Goal: Task Accomplishment & Management: Use online tool/utility

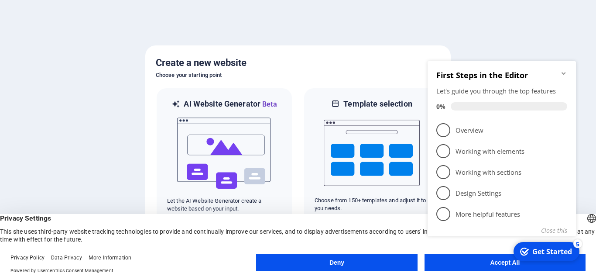
click at [505, 24] on div at bounding box center [298, 140] width 596 height 280
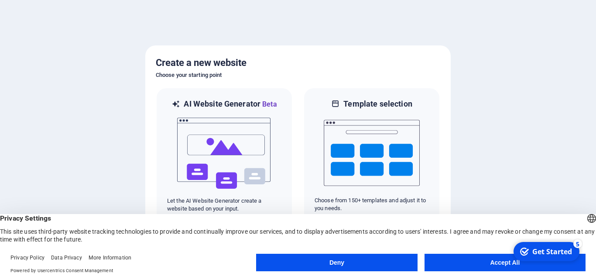
click at [472, 259] on button "Accept All" at bounding box center [504, 261] width 161 height 17
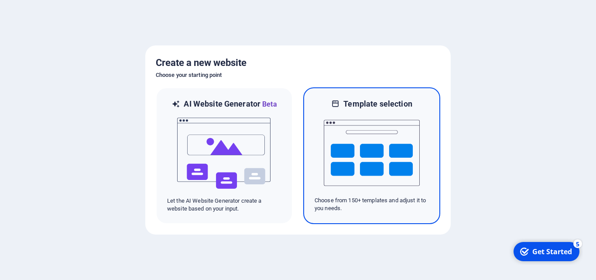
click at [416, 109] on img at bounding box center [372, 152] width 96 height 87
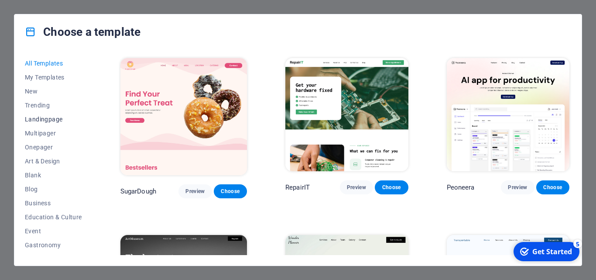
click at [47, 122] on span "Landingpage" at bounding box center [53, 119] width 57 height 7
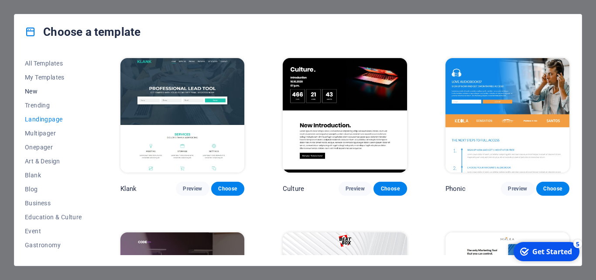
click at [38, 89] on span "New" at bounding box center [53, 91] width 57 height 7
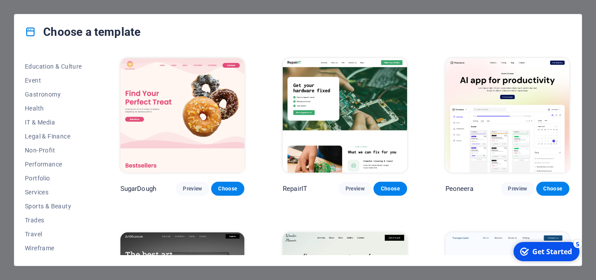
scroll to position [63, 0]
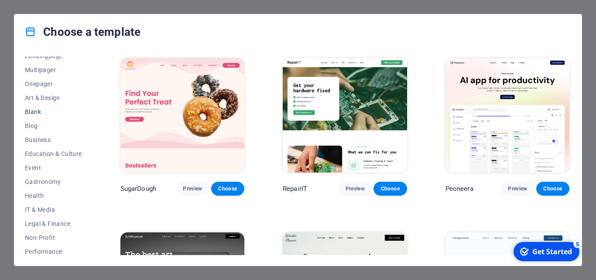
click at [31, 109] on span "Blank" at bounding box center [53, 111] width 57 height 7
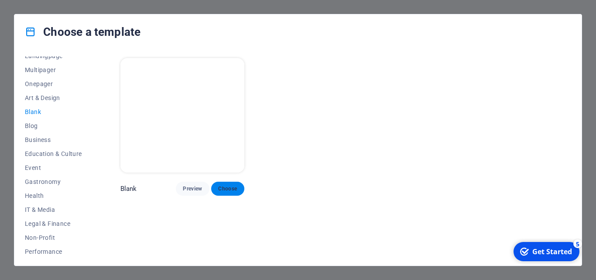
click at [223, 182] on button "Choose" at bounding box center [227, 188] width 33 height 14
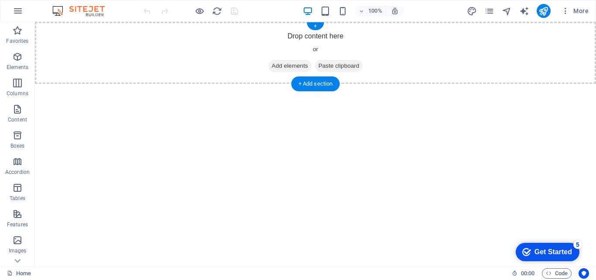
click at [297, 64] on span "Add elements" at bounding box center [289, 66] width 43 height 12
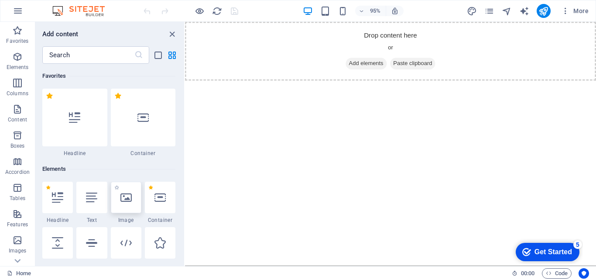
click at [130, 197] on icon at bounding box center [125, 196] width 11 height 11
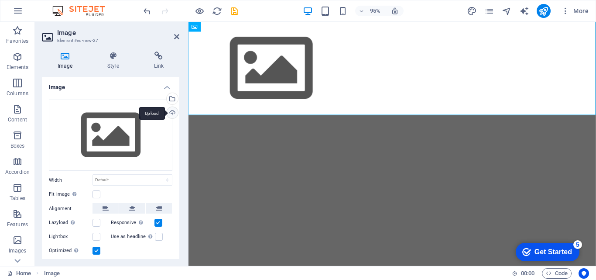
click at [171, 111] on div "Upload" at bounding box center [171, 113] width 13 height 13
click at [170, 117] on div "Upload" at bounding box center [171, 113] width 13 height 13
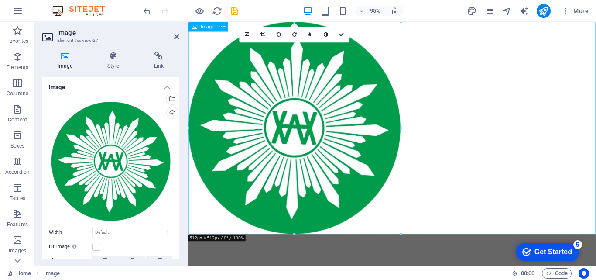
click at [372, 120] on figure at bounding box center [402, 133] width 429 height 223
click at [129, 257] on icon at bounding box center [132, 260] width 6 height 10
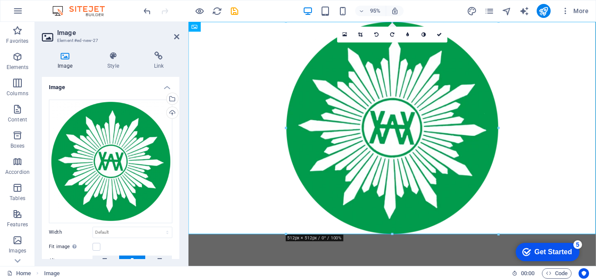
drag, startPoint x: 177, startPoint y: 169, endPoint x: 175, endPoint y: 214, distance: 44.5
click at [180, 212] on div "Image Style Link Image Drag files here, click to choose files or select files f…" at bounding box center [110, 154] width 151 height 221
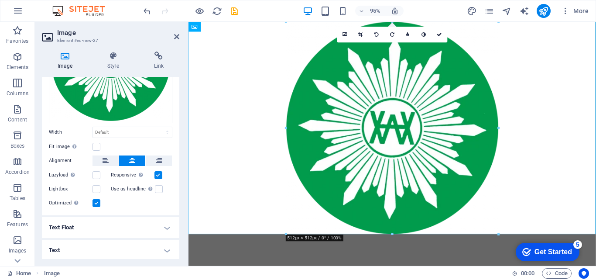
click at [363, 245] on html "Skip to main content" at bounding box center [402, 133] width 429 height 223
drag, startPoint x: 174, startPoint y: 36, endPoint x: 143, endPoint y: 18, distance: 36.3
click at [174, 36] on icon at bounding box center [176, 36] width 5 height 7
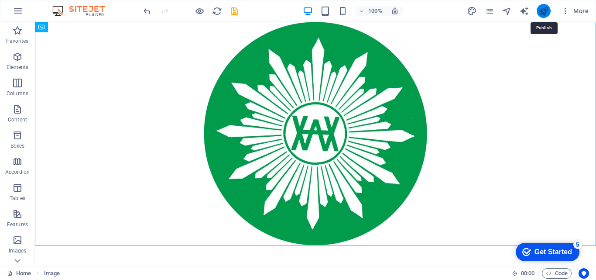
click at [541, 15] on icon "publish" at bounding box center [543, 11] width 10 height 10
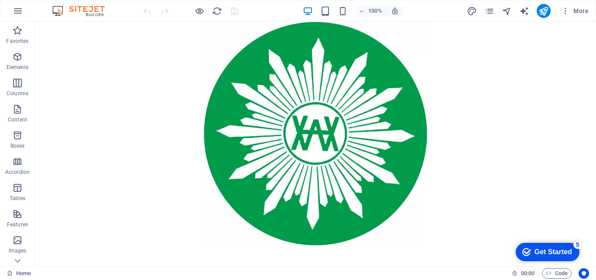
click at [257, 245] on html "Skip to main content" at bounding box center [315, 133] width 561 height 223
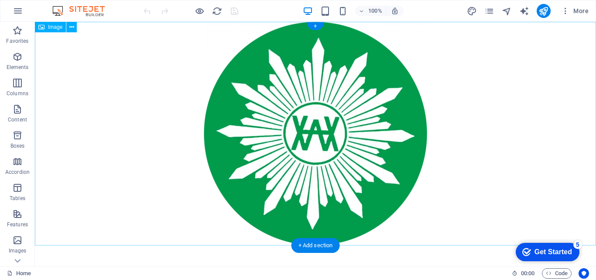
click at [454, 211] on figure at bounding box center [315, 133] width 561 height 223
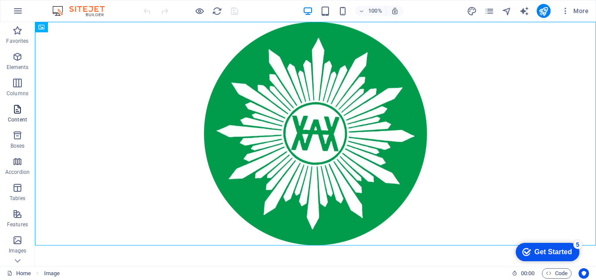
click at [19, 113] on icon "button" at bounding box center [17, 109] width 10 height 10
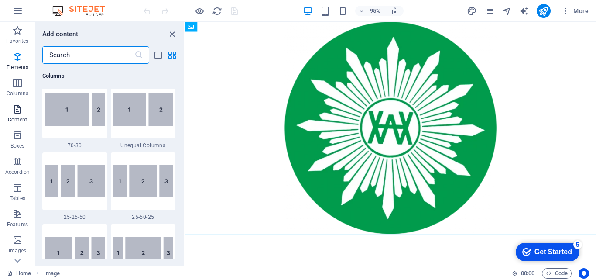
scroll to position [1526, 0]
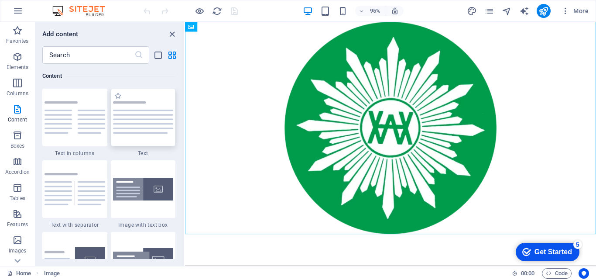
click at [150, 126] on img at bounding box center [143, 117] width 61 height 32
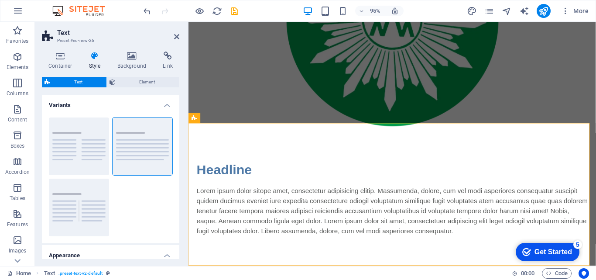
scroll to position [117, 0]
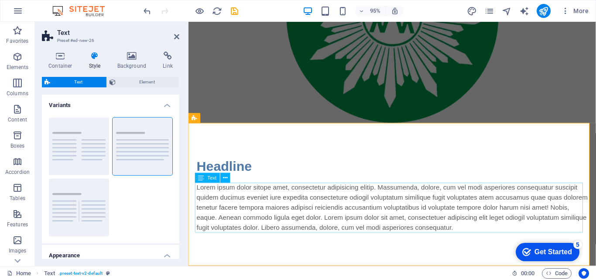
click at [396, 211] on div "Lorem ipsum dolor sitope amet, consectetur adipisicing elitip. Massumenda, dolo…" at bounding box center [403, 217] width 412 height 52
click at [331, 216] on div "Lorem ipsum dolor sitope amet, consectetur adipisicing elitip. Massumenda, dolo…" at bounding box center [403, 217] width 412 height 52
click at [331, 216] on div "Headline Lorem ipsum dolor sitope amet, consectetur adipisicing elitip. Massume…" at bounding box center [403, 203] width 426 height 150
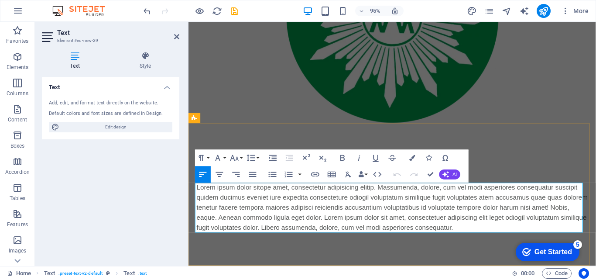
click at [348, 227] on p "Lorem ipsum dolor sitope amet, consectetur adipisicing elitip. Massumenda, dolo…" at bounding box center [403, 217] width 412 height 52
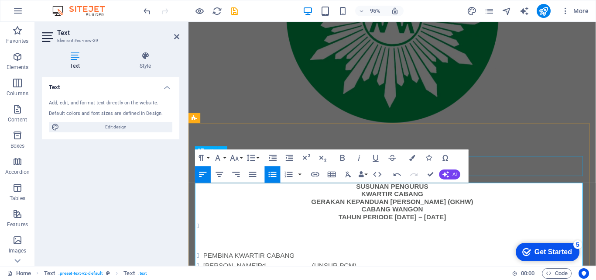
click at [573, 166] on div "Headline" at bounding box center [403, 173] width 412 height 21
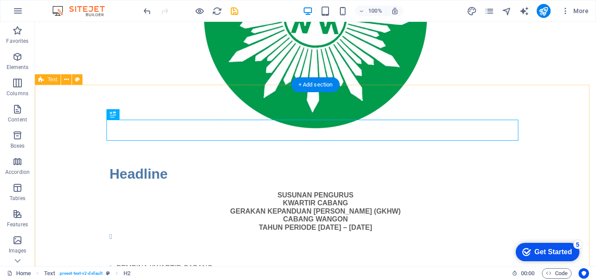
scroll to position [248, 0]
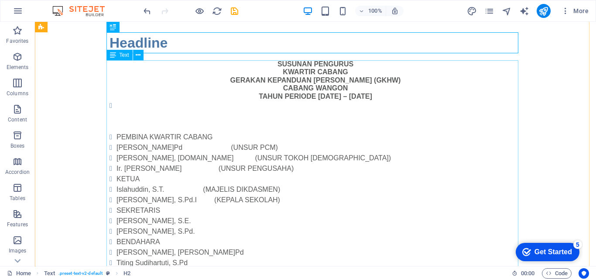
click at [274, 62] on div "SUSUNAN PENGURUS KWARTIR CABANG GERAKAN KEPANDUAN HIZBUL WATHAN (GKHW) CABANG W…" at bounding box center [315, 258] width 412 height 396
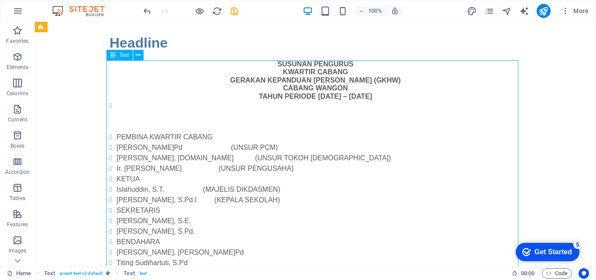
click at [274, 62] on div "SUSUNAN PENGURUS KWARTIR CABANG GERAKAN KEPANDUAN HIZBUL WATHAN (GKHW) CABANG W…" at bounding box center [315, 258] width 412 height 396
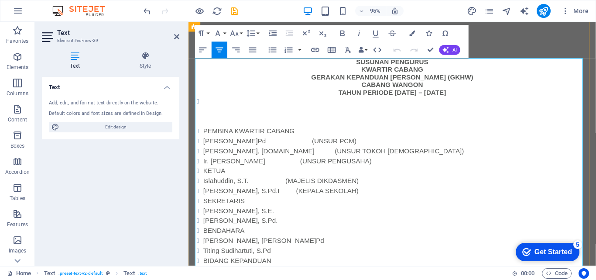
scroll to position [204, 0]
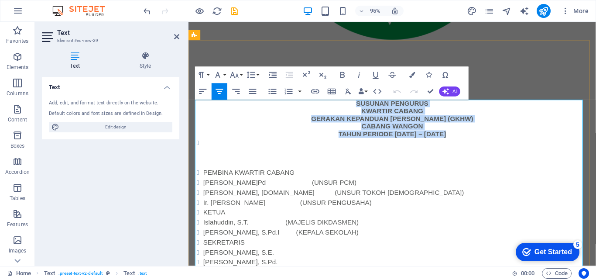
drag, startPoint x: 362, startPoint y: 108, endPoint x: 484, endPoint y: 153, distance: 130.1
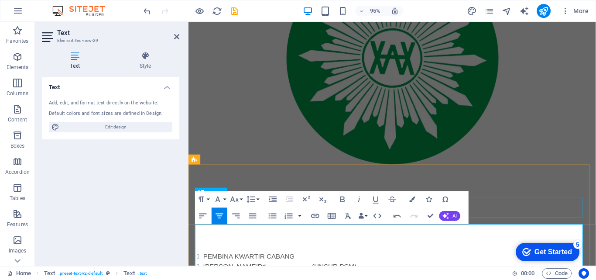
scroll to position [30, 0]
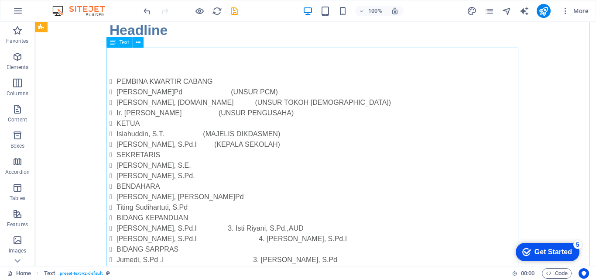
scroll to position [173, 0]
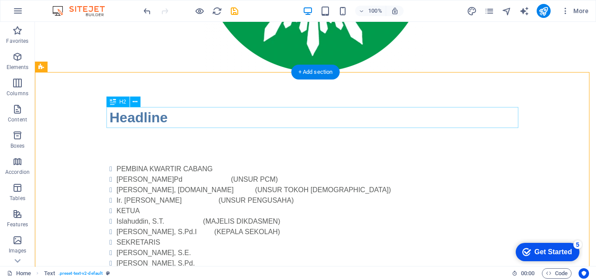
click at [178, 121] on div "Headline" at bounding box center [315, 117] width 412 height 21
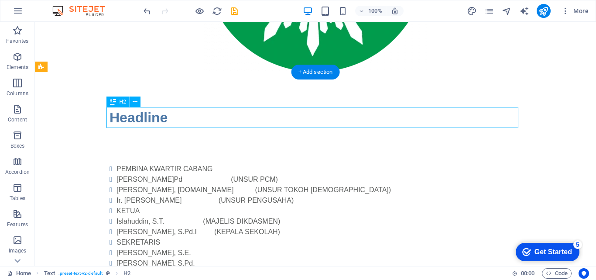
click at [178, 121] on div "Headline" at bounding box center [315, 117] width 412 height 21
click at [178, 121] on div "Drag here to replace the existing content. Press “Ctrl” if you want to create a…" at bounding box center [315, 144] width 561 height 244
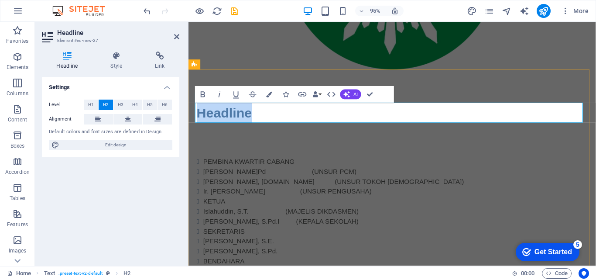
click at [304, 121] on h2 "Headline" at bounding box center [403, 117] width 412 height 21
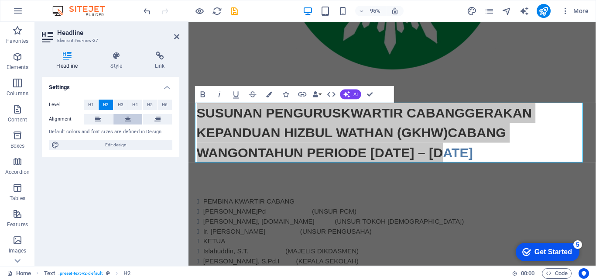
click at [126, 117] on icon at bounding box center [128, 119] width 6 height 10
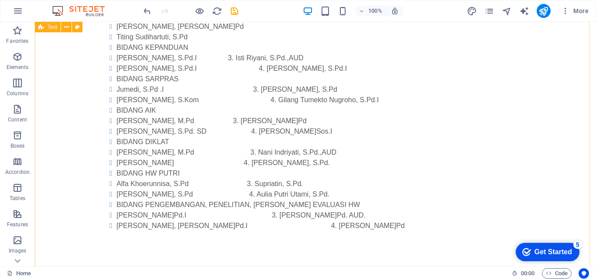
scroll to position [348, 0]
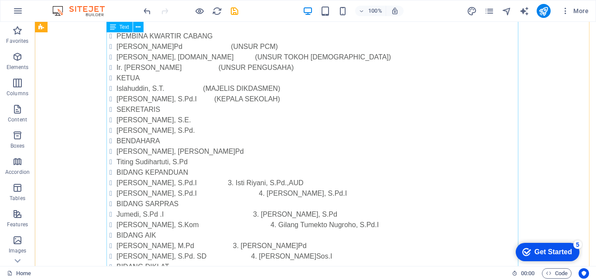
click at [115, 36] on div "PEMBINA KWARTIR CABANG Samidi, M.Pd (UNSUR PCM) Basyir Mashuri, S.Ag (UNSUR TOK…" at bounding box center [315, 178] width 412 height 353
click at [150, 67] on div "PEMBINA KWARTIR CABANG Samidi, M.Pd (UNSUR PCM) Basyir Mashuri, S.Ag (UNSUR TOK…" at bounding box center [315, 178] width 412 height 353
click at [246, 77] on div "PEMBINA KWARTIR CABANG Samidi, M.Pd (UNSUR PCM) Basyir Mashuri, S.Ag (UNSUR TOK…" at bounding box center [315, 178] width 412 height 353
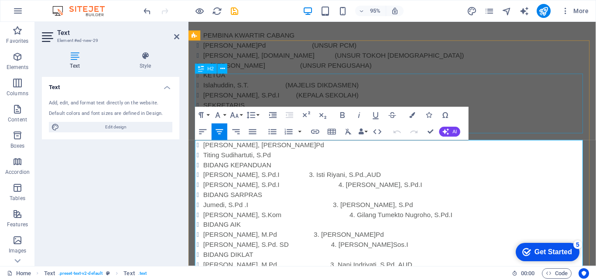
scroll to position [204, 0]
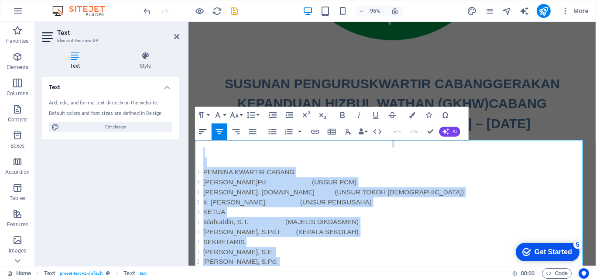
click at [202, 133] on icon "button" at bounding box center [203, 131] width 10 height 10
click at [296, 134] on button "Ordered List" at bounding box center [289, 131] width 16 height 17
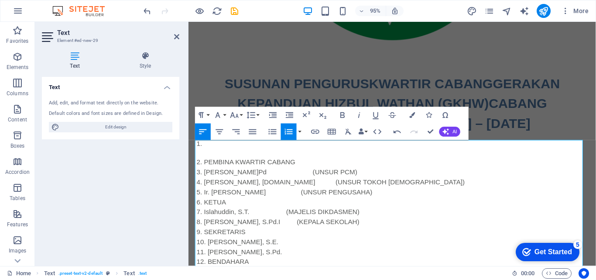
click at [296, 134] on button "Ordered List" at bounding box center [289, 131] width 16 height 17
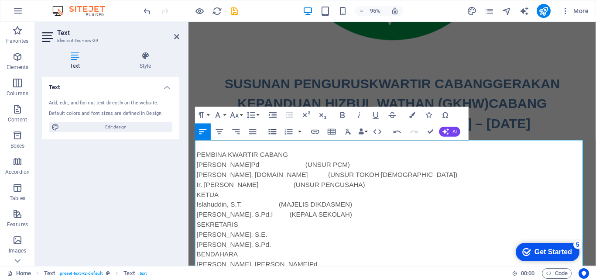
click at [267, 132] on icon "button" at bounding box center [272, 131] width 10 height 10
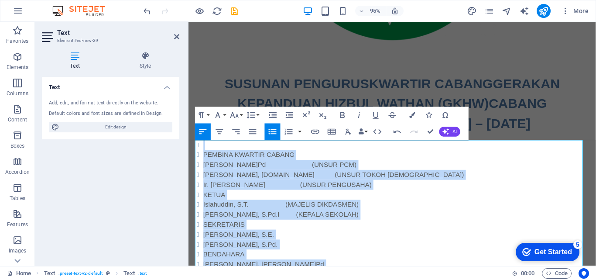
click at [267, 132] on icon "button" at bounding box center [272, 131] width 10 height 10
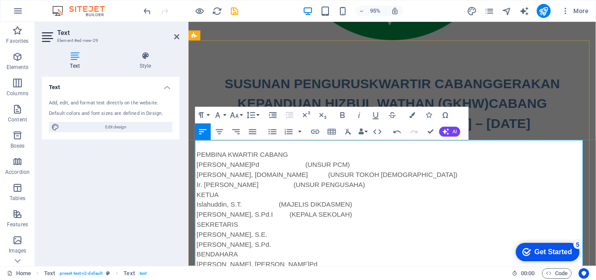
click at [392, 220] on p "Leni Dwi Astuti, S.Pd.I (KEPALA SEKOLAH)" at bounding box center [403, 224] width 412 height 10
click at [361, 198] on p "Ir. Nurzaman As (UNSUR PENGUSAHA)" at bounding box center [403, 193] width 412 height 10
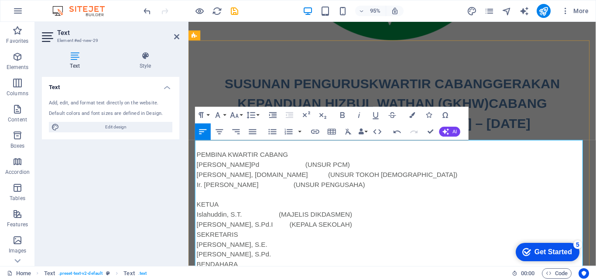
click at [368, 236] on p "Leni Dwi Astuti, S.Pd.I (KEPALA SEKOLAH)" at bounding box center [403, 235] width 412 height 10
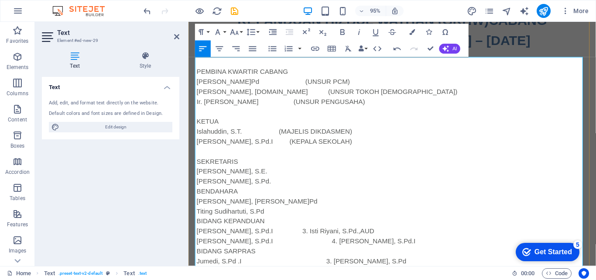
scroll to position [335, 0]
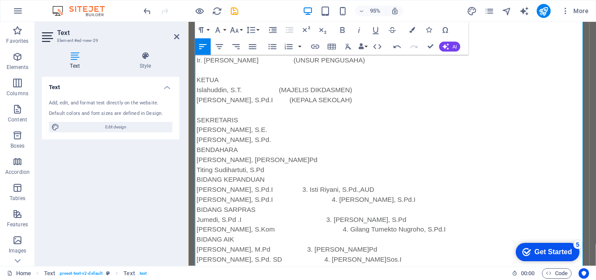
click at [291, 148] on p "[PERSON_NAME], S.Pd." at bounding box center [403, 146] width 412 height 10
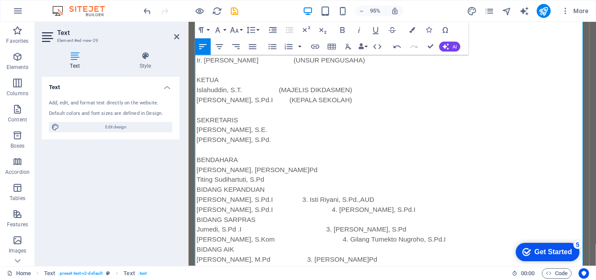
click at [303, 188] on p "Titing Sudihartuti, S.Pd" at bounding box center [403, 188] width 412 height 10
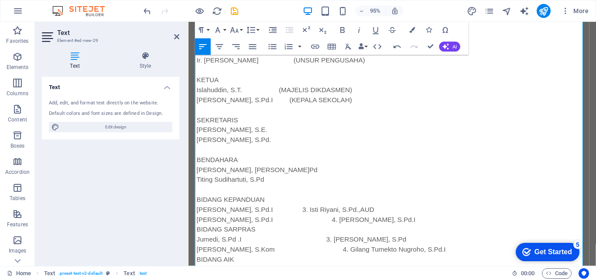
scroll to position [378, 0]
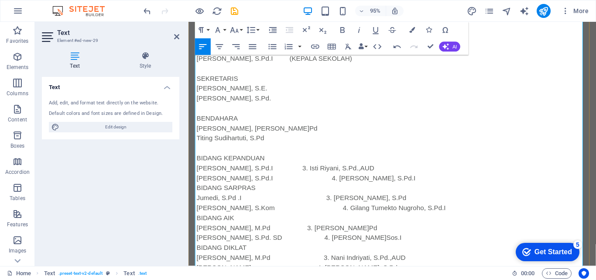
drag, startPoint x: 323, startPoint y: 175, endPoint x: 407, endPoint y: 175, distance: 83.7
click at [407, 175] on p "Azhar Syukri Ramadhan, S.Pd.I 3. Isti Riyani, S.Pd.,AUD" at bounding box center [403, 176] width 412 height 10
click at [398, 186] on p "Ahmad Shobari, S.Pd.I 4. Siti Maryani, S.Pd.I" at bounding box center [403, 186] width 412 height 10
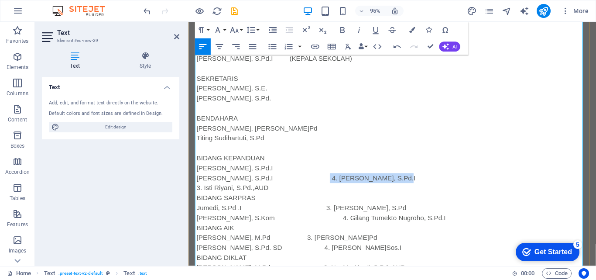
drag, startPoint x: 325, startPoint y: 186, endPoint x: 430, endPoint y: 191, distance: 105.2
click at [430, 191] on p "Ahmad Shobari, S.Pd.I 4. Siti Maryani, S.Pd.I" at bounding box center [403, 186] width 412 height 10
click at [295, 198] on p "3. Isti Riyani, S.Pd.,AUD" at bounding box center [403, 196] width 412 height 10
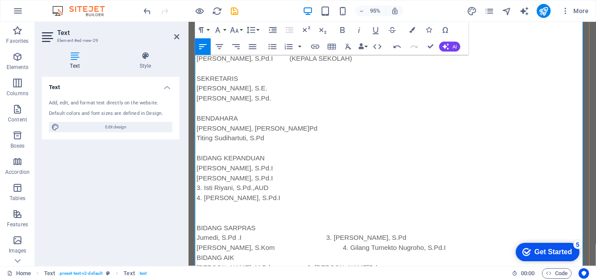
click at [204, 200] on p "3. Isti Riyani, S.Pd.,AUD" at bounding box center [403, 196] width 412 height 10
click at [204, 206] on p "4. Siti Maryani, S.Pd.I" at bounding box center [403, 207] width 412 height 10
click at [205, 207] on p "4. Siti Maryani, S.Pd.I" at bounding box center [403, 207] width 412 height 10
click at [217, 219] on p at bounding box center [403, 217] width 412 height 10
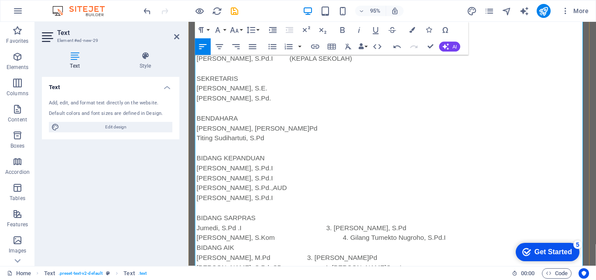
scroll to position [422, 0]
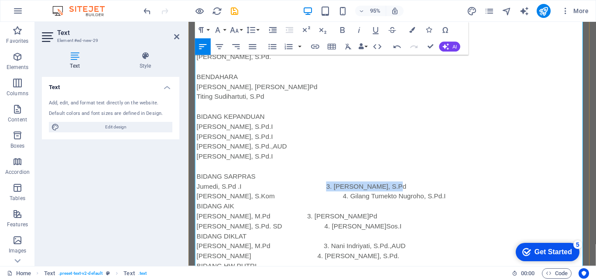
drag, startPoint x: 332, startPoint y: 194, endPoint x: 401, endPoint y: 193, distance: 68.5
click at [401, 193] on p "Jumedi, S.Pd .I 3. Fauzan Hanif, S.Pd" at bounding box center [403, 195] width 412 height 10
click at [451, 204] on p "Dias Razaq, S.Kom 4. Gilang Tumekto Nugroho, S.Pd.I" at bounding box center [403, 205] width 412 height 10
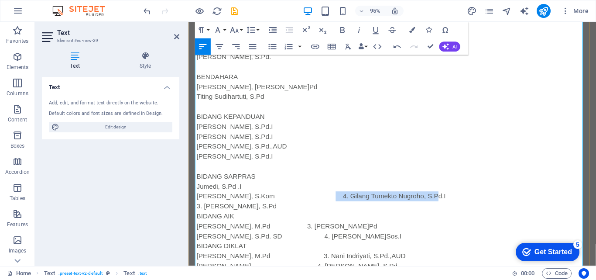
drag, startPoint x: 326, startPoint y: 205, endPoint x: 447, endPoint y: 203, distance: 120.8
click at [447, 203] on p "Dias Razaq, S.Kom 4. Gilang Tumekto Nugroho, S.Pd.I" at bounding box center [403, 205] width 412 height 10
click at [292, 213] on p "3. Fauzan Hanif, S.Pd" at bounding box center [403, 216] width 412 height 10
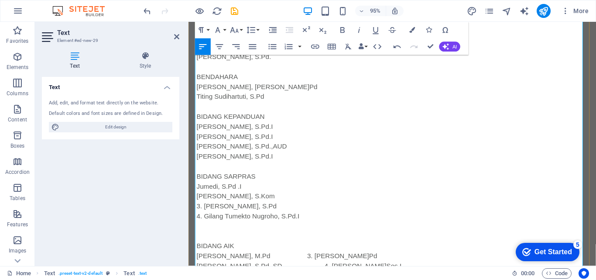
click at [202, 216] on p "3. Fauzan Hanif, S.Pd" at bounding box center [403, 216] width 412 height 10
click at [206, 227] on p "4. Gilang Tumekto Nugroho, S.Pd.I" at bounding box center [403, 226] width 412 height 10
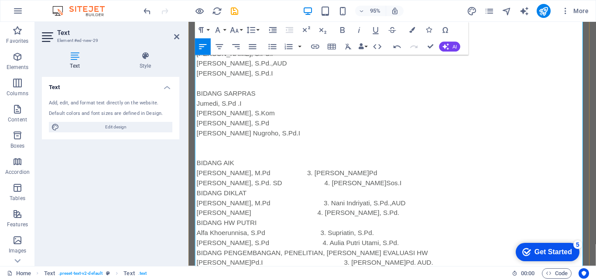
scroll to position [556, 0]
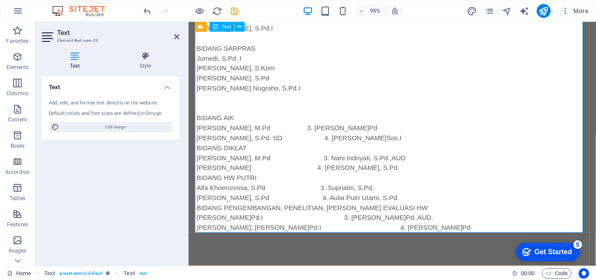
drag, startPoint x: 324, startPoint y: 132, endPoint x: 381, endPoint y: 131, distance: 56.7
click at [381, 131] on p "Muhammad Wahyudin, M.Pd 3. Bahrudin, S.Pd" at bounding box center [403, 133] width 412 height 10
click at [400, 146] on p "Ma’mun Santoso, S.Pd. SD 4. Siswoko, S.Sos.I" at bounding box center [403, 144] width 412 height 10
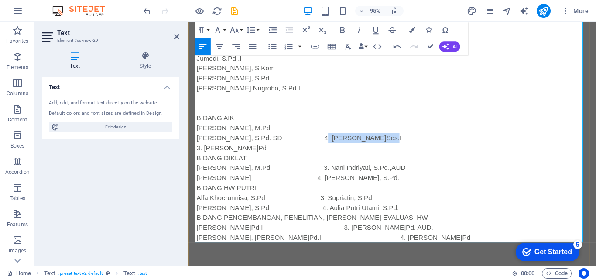
drag, startPoint x: 325, startPoint y: 141, endPoint x: 392, endPoint y: 140, distance: 66.7
click at [392, 140] on p "Ma’mun Santoso, S.Pd. SD 4. Siswoko, S.Sos.I" at bounding box center [403, 144] width 412 height 10
click at [310, 157] on p "3. Bahrudin, S.Pd" at bounding box center [403, 154] width 412 height 10
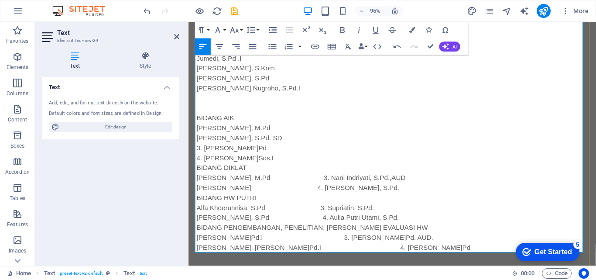
click at [205, 164] on p "4. Siswoko, S.Sos.I" at bounding box center [403, 165] width 412 height 10
click at [204, 154] on p "3. Bahrudin, S.Pd" at bounding box center [403, 154] width 412 height 10
click at [268, 166] on p "Siswoko, S.Sos.I" at bounding box center [403, 165] width 412 height 10
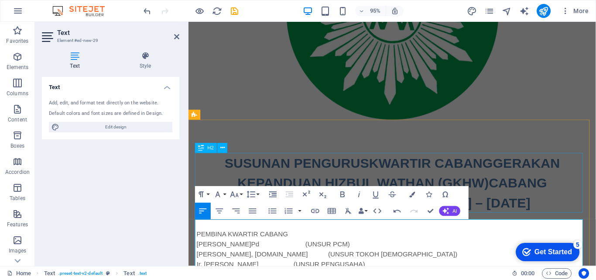
scroll to position [338, 0]
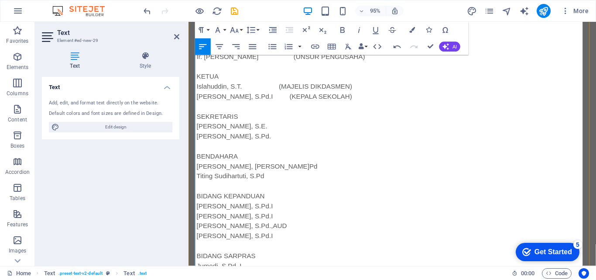
click at [230, 108] on p at bounding box center [403, 111] width 412 height 10
click at [222, 154] on p at bounding box center [403, 152] width 412 height 10
click at [227, 198] on p at bounding box center [403, 194] width 412 height 10
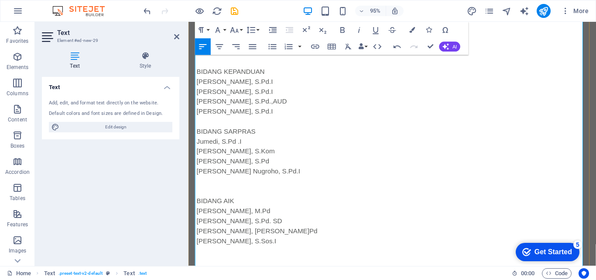
click at [231, 126] on p at bounding box center [403, 126] width 412 height 10
click at [222, 192] on p at bounding box center [403, 189] width 412 height 10
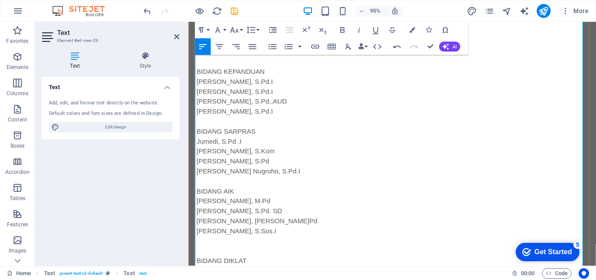
scroll to position [588, 0]
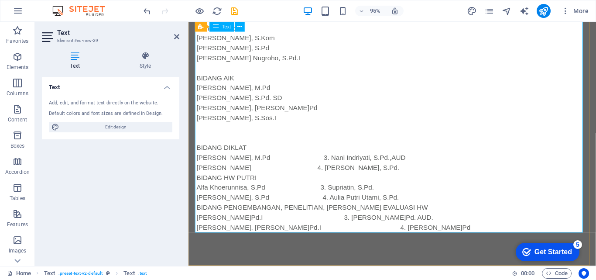
click at [230, 130] on p at bounding box center [403, 133] width 412 height 10
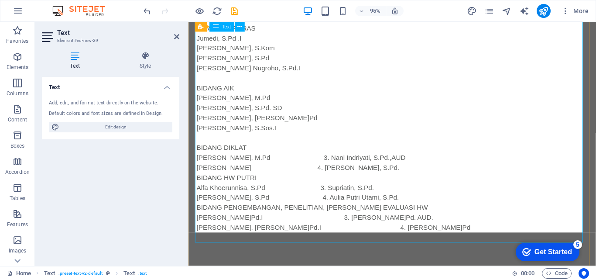
scroll to position [577, 0]
drag, startPoint x: 325, startPoint y: 164, endPoint x: 412, endPoint y: 162, distance: 86.8
click at [412, 162] on p "Ahmad Syaefudin, M.Pd 3. Nani Indriyati, S.Pd.,AUD" at bounding box center [403, 165] width 412 height 10
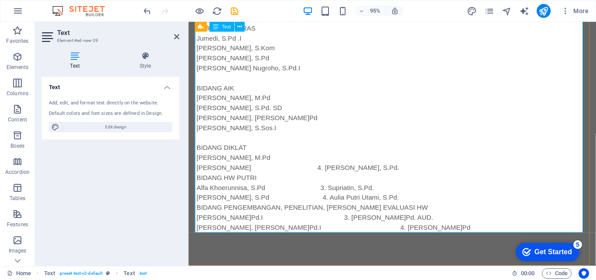
click at [406, 167] on p "Ahmad Syaefudin, M.Pd" at bounding box center [403, 165] width 412 height 10
click at [405, 172] on p "Hijrah Iqbal Saputra 4. Eri Kuswati, S.Pd." at bounding box center [403, 175] width 412 height 10
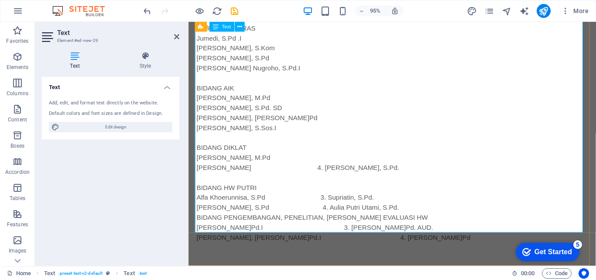
scroll to position [588, 0]
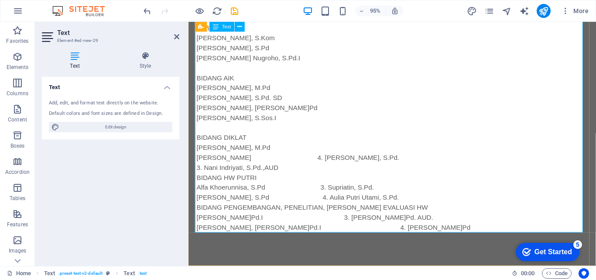
drag, startPoint x: 327, startPoint y: 163, endPoint x: 388, endPoint y: 164, distance: 61.1
click at [388, 164] on p "Hijrah Iqbal Saputra 4. Eri Kuswati, S.Pd." at bounding box center [403, 165] width 412 height 10
click at [341, 173] on p "3. Nani Indriyati, S.Pd.,AUD" at bounding box center [403, 175] width 412 height 10
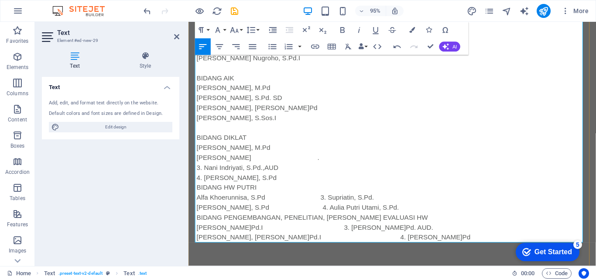
click at [205, 174] on p "3. Nani Indriyati, S.Pd.,AUD" at bounding box center [403, 175] width 412 height 10
click at [204, 184] on p "4. Eri Kuswati, S.Pd" at bounding box center [403, 186] width 412 height 10
click at [270, 181] on p "Eri Kuswati, S.Pd" at bounding box center [403, 186] width 412 height 10
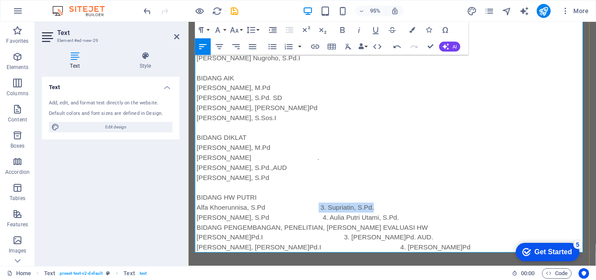
drag, startPoint x: 324, startPoint y: 217, endPoint x: 387, endPoint y: 217, distance: 62.8
click at [387, 217] on p "Alfa Khoerunnisa, S.Pd 3. Supriatin, S.Pd." at bounding box center [403, 217] width 412 height 10
click at [419, 226] on p "Aisyah Nur Ashari, S.Pd 4. Aulia Putri Utami, S.Pd." at bounding box center [403, 227] width 412 height 10
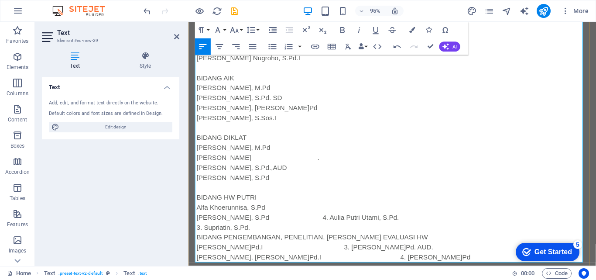
drag, startPoint x: 407, startPoint y: 225, endPoint x: 327, endPoint y: 228, distance: 80.3
click at [327, 228] on p "Aisyah Nur Ashari, S.Pd 4. Aulia Putri Utami, S.Pd." at bounding box center [403, 227] width 412 height 10
click at [283, 238] on p "3. Supriatin, S.Pd." at bounding box center [403, 238] width 412 height 10
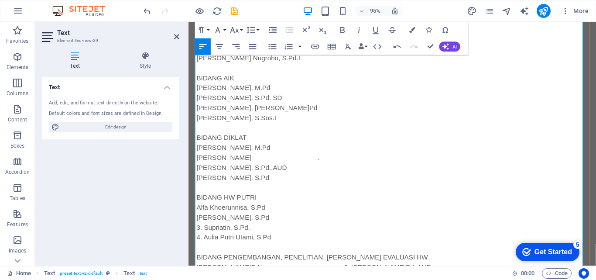
click at [205, 240] on p "3. Supriatin, S.Pd." at bounding box center [403, 238] width 412 height 10
click at [201, 249] on p "4. Aulia Putri Utami, S.Pd." at bounding box center [403, 248] width 412 height 10
click at [202, 249] on p "4. Aulia Putri Utami, S.Pd." at bounding box center [403, 248] width 412 height 10
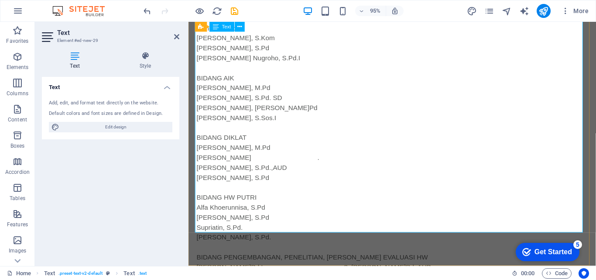
scroll to position [640, 0]
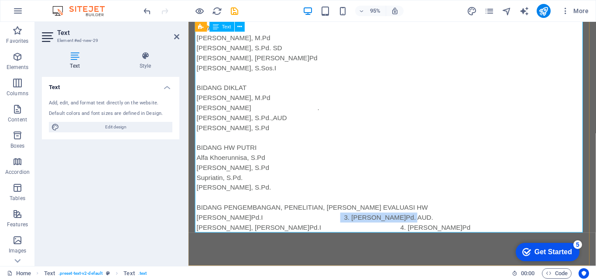
drag, startPoint x: 331, startPoint y: 224, endPoint x: 407, endPoint y: 224, distance: 76.3
click at [407, 224] on p "Samsuri, M.Pd.I 3. Sulasih, S.Pd. AUD." at bounding box center [403, 227] width 412 height 10
click at [402, 236] on p "Bahrudin, S.Pd.I 4. Mu’minah, S.Pd" at bounding box center [403, 238] width 412 height 10
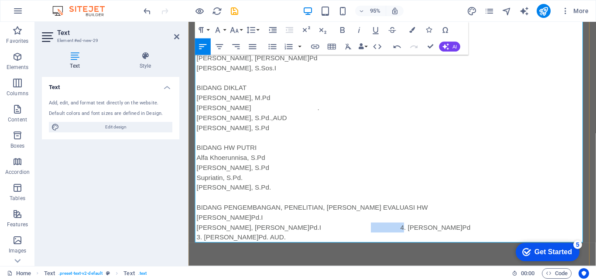
drag, startPoint x: 393, startPoint y: 239, endPoint x: 330, endPoint y: 238, distance: 63.2
click at [330, 238] on p "Bahrudin, S.Pd.I 4. Mu’minah, S.Pd" at bounding box center [403, 238] width 412 height 10
click at [316, 248] on p "3. Sulasih, S.Pd. AUD." at bounding box center [403, 248] width 412 height 10
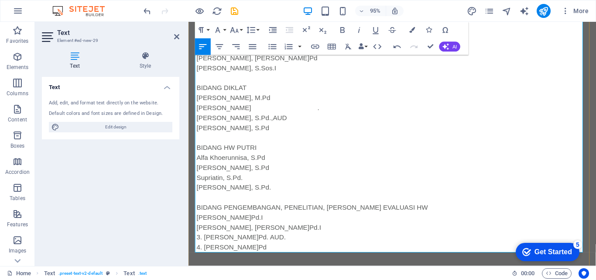
click at [206, 248] on p "3. Sulasih, S.Pd. AUD." at bounding box center [403, 248] width 412 height 10
click at [204, 256] on p "4. Mu’minah, S.Pd" at bounding box center [403, 259] width 412 height 10
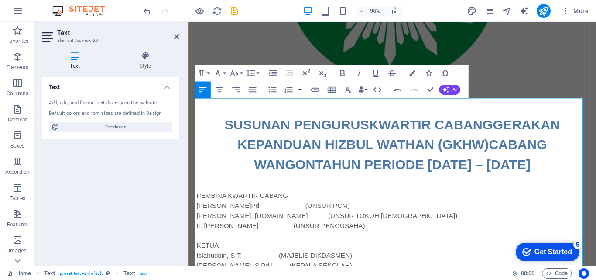
scroll to position [291, 0]
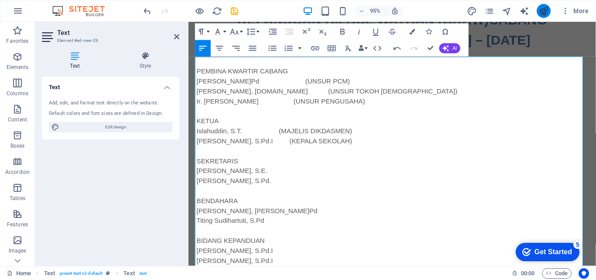
click at [537, 10] on button "publish" at bounding box center [543, 11] width 14 height 14
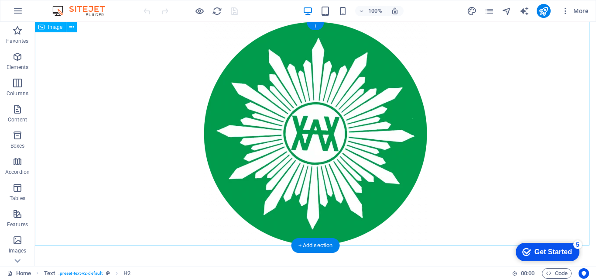
click at [354, 144] on figure at bounding box center [315, 133] width 561 height 223
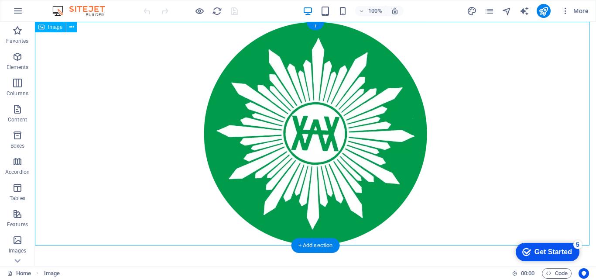
click at [349, 176] on figure at bounding box center [315, 133] width 561 height 223
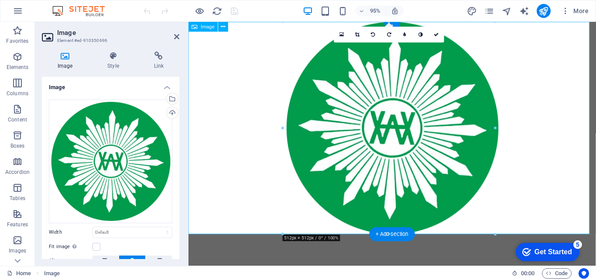
click at [389, 164] on figure at bounding box center [402, 133] width 429 height 223
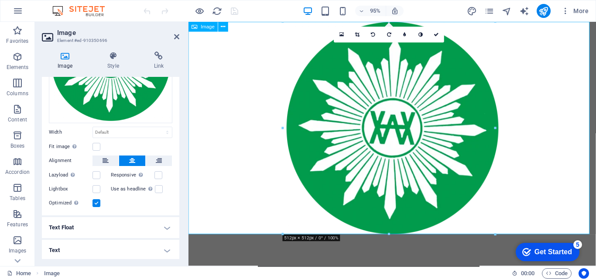
click at [426, 154] on figure at bounding box center [402, 133] width 429 height 223
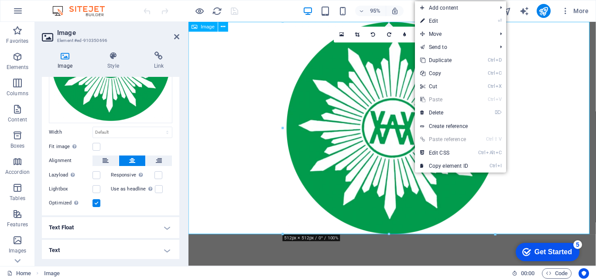
click at [393, 169] on figure at bounding box center [402, 133] width 429 height 223
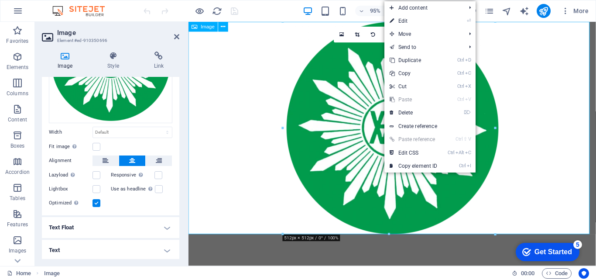
click at [393, 169] on figure at bounding box center [402, 133] width 429 height 223
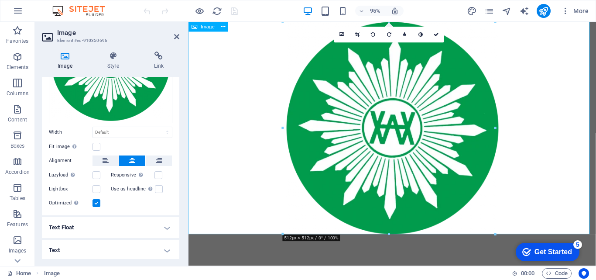
click at [525, 160] on figure at bounding box center [402, 133] width 429 height 223
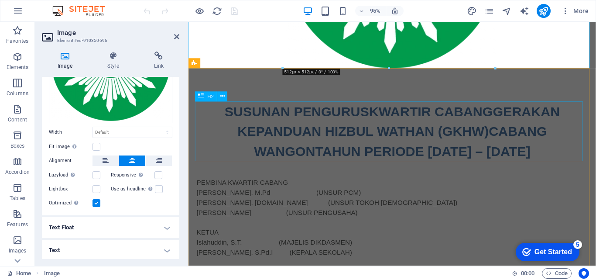
scroll to position [262, 0]
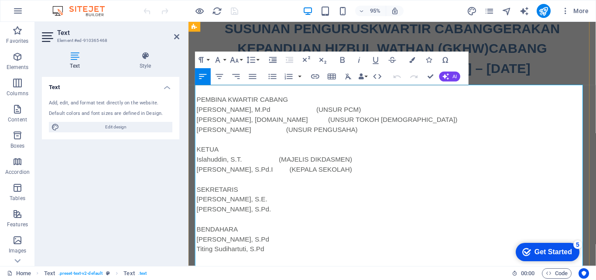
click at [284, 114] on p "Samidi, M.Pd (UNSUR PCM)" at bounding box center [403, 114] width 412 height 10
click at [245, 116] on p "Samidi, M.Pd (UNSUR PCM)" at bounding box center [403, 114] width 412 height 10
click at [236, 113] on p "Samidi, M.Pd (UNSUR PCM)" at bounding box center [403, 114] width 412 height 10
click at [288, 113] on p "Samidi, M.Pd` (UNSUR PCM)" at bounding box center [403, 114] width 412 height 10
click at [281, 123] on p "Basyir Mashuri, S.Ag (UNSUR TOKOH MUHAMMADIYAH)" at bounding box center [403, 124] width 412 height 10
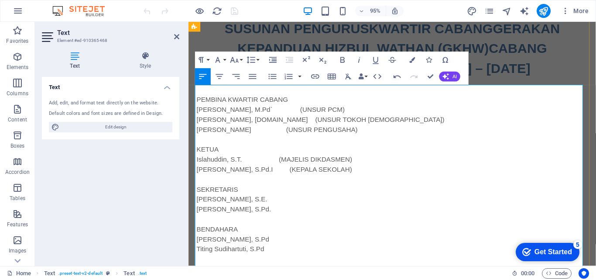
click at [282, 134] on p "Ir. Nurzaman As (UNSUR PENGUSAHA)" at bounding box center [403, 135] width 412 height 10
click at [282, 164] on p "Islahuddin, S.T. (MAJELIS DIKDASMEN)" at bounding box center [403, 166] width 412 height 10
click at [281, 178] on p "Leni Dwi Astuti, S.Pd.I (KEPALA SEKOLAH)" at bounding box center [403, 177] width 412 height 10
click at [268, 114] on p "Samidi, M.Pd` (UNSUR PCM)" at bounding box center [403, 114] width 412 height 10
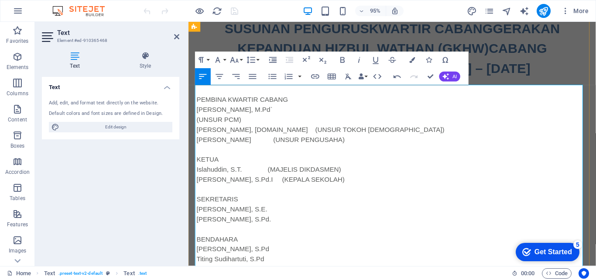
click at [268, 137] on p "Basyir Mashuri, S.Ag (UNSUR TOKOH MUHAMMADIYAH)" at bounding box center [403, 135] width 412 height 10
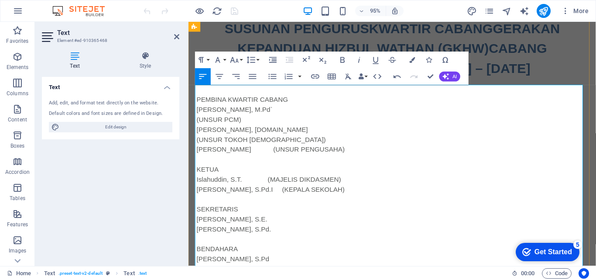
click at [269, 157] on p "Ir. Nurzaman As (UNSUR PENGUSAHA)" at bounding box center [403, 156] width 412 height 10
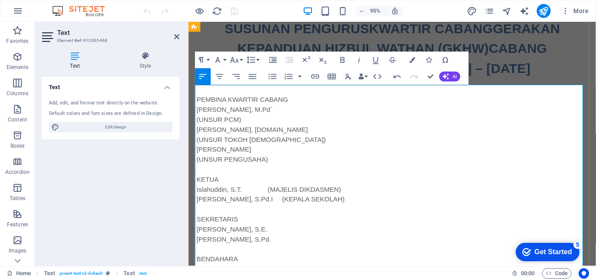
click at [270, 196] on p "Islahuddin, S.T. (MAJELIS DIKDASMEN)" at bounding box center [403, 198] width 412 height 10
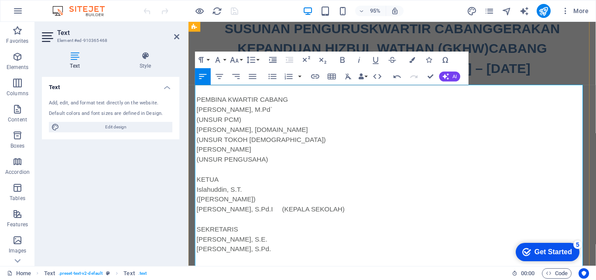
click at [273, 220] on p "Leni Dwi Astuti, S.Pd.I (KEPALA SEKOLAH)" at bounding box center [403, 219] width 412 height 10
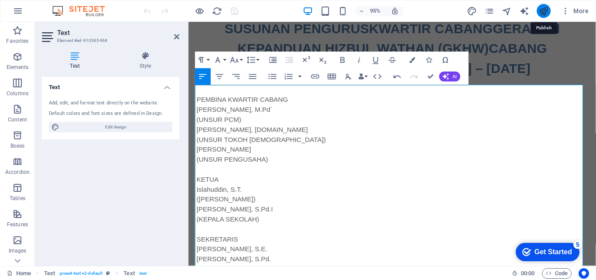
click at [539, 11] on icon "publish" at bounding box center [543, 11] width 10 height 10
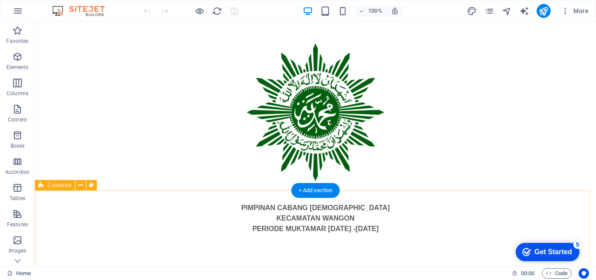
scroll to position [131, 0]
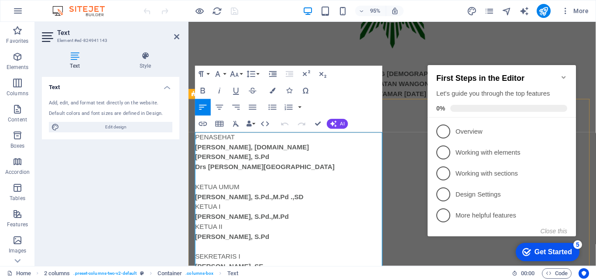
click at [227, 206] on strong "[PERSON_NAME], S.Pd.,M.Pd .,SD" at bounding box center [252, 205] width 114 height 7
drag, startPoint x: 272, startPoint y: 207, endPoint x: 282, endPoint y: 208, distance: 10.5
click at [282, 208] on strong "[PERSON_NAME], S.Pd.,M.Pd .,SD" at bounding box center [252, 205] width 114 height 7
click at [284, 248] on p "[PERSON_NAME], S.Pd" at bounding box center [294, 247] width 199 height 10
click at [270, 206] on strong "[PERSON_NAME], S.Pd.,M.Pd ." at bounding box center [246, 205] width 102 height 7
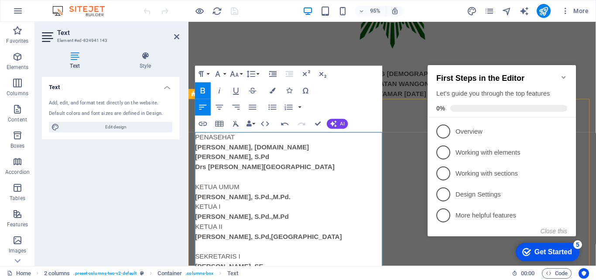
click at [295, 246] on p "[PERSON_NAME], S.Pd ,SD" at bounding box center [294, 247] width 199 height 10
click at [539, 10] on icon "publish" at bounding box center [543, 11] width 10 height 10
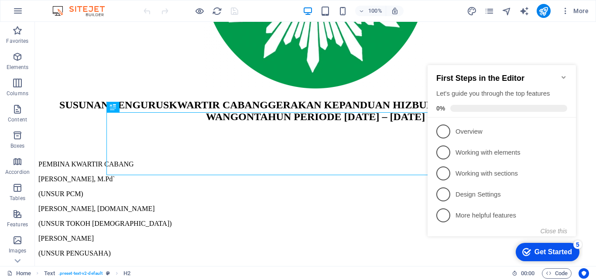
scroll to position [168, 0]
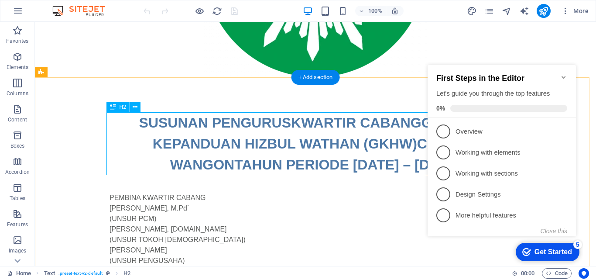
click at [292, 128] on div "SUSUNAN PENGURUSKWARTIR CABANGGERAKAN KEPANDUAN HIZBUL WATHAN (GKHW)CABANG WANG…" at bounding box center [315, 143] width 412 height 63
click at [287, 126] on div "SUSUNAN PENGURUSKWARTIR CABANGGERAKAN KEPANDUAN HIZBUL WATHAN (GKHW)CABANG WANG…" at bounding box center [315, 143] width 412 height 63
click at [288, 126] on div "SUSUNAN PENGURUSKWARTIR CABANGGERAKAN KEPANDUAN HIZBUL WATHAN (GKHW)CABANG WANG…" at bounding box center [315, 143] width 412 height 63
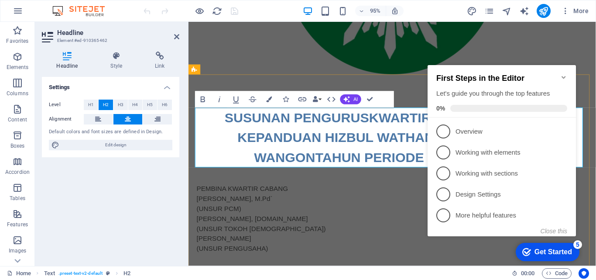
click at [326, 133] on h2 "SUSUNAN PENGURUSKWARTIR CABANGGERAKAN KEPANDUAN HIZBUL WATHAN (GKHW)CABANG WANG…" at bounding box center [403, 143] width 412 height 63
click at [376, 121] on h2 "SUSUNAN PENGURUSKWARTIR CABANGGERAKAN KEPANDUAN HIZBUL WATHAN (GKHW)CABANG WANG…" at bounding box center [403, 143] width 412 height 63
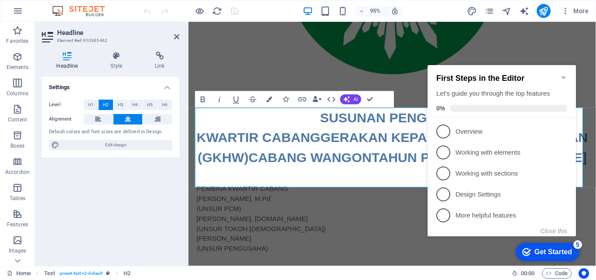
click at [567, 72] on div "First Steps in the Editor Let's guide you through the top features 0%" at bounding box center [501, 91] width 148 height 52
click at [562, 74] on icon "Minimize checklist" at bounding box center [563, 77] width 7 height 7
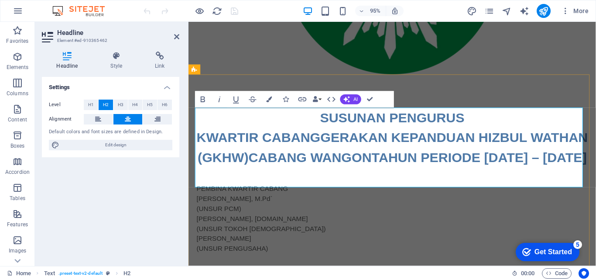
click at [357, 143] on h2 "SUSUNAN PENGURUS ‌KWARTIR CABANGGERAKAN KEPANDUAN HIZBUL WATHAN (GKHW)CABANG WA…" at bounding box center [403, 143] width 412 height 63
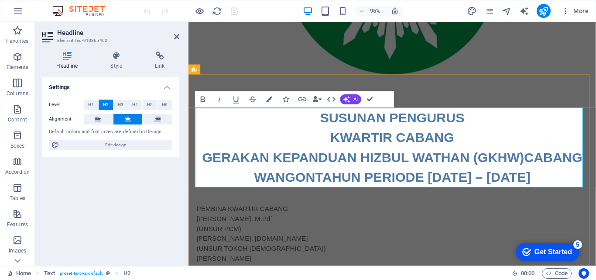
click at [498, 121] on h2 "SUSUNAN PENGURUS ‌KWARTIR CABANG ‌GERAKAN KEPANDUAN HIZBUL WATHAN (GKHW)CABANG …" at bounding box center [403, 154] width 412 height 84
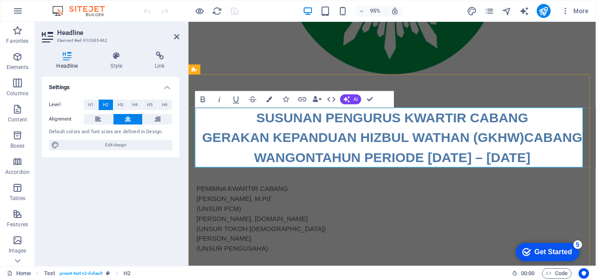
click at [484, 143] on h2 "SUSUNAN PENGURUS ‌KWARTIR CABANG ‌GERAKAN KEPANDUAN HIZBUL WATHAN (GKHW)CABANG …" at bounding box center [403, 143] width 412 height 63
click at [539, 146] on h2 "SUSUNAN PENGURUS ‌KWARTIR CABANG ‌GERAKAN KEPANDUAN HIZBUL WATHAN (GKHW)CABANG …" at bounding box center [403, 143] width 412 height 63
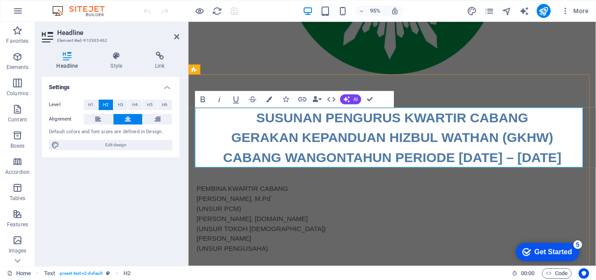
click at [369, 163] on h2 "SUSUNAN PENGURUS ‌KWARTIR CABANG ‌GERAKAN KEPANDUAN HIZBUL WATHAN (GKHW) ‌CABAN…" at bounding box center [403, 143] width 412 height 63
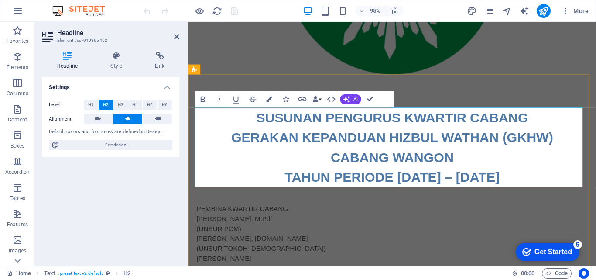
click at [515, 143] on h2 "SUSUNAN PENGURUS ‌KWARTIR CABANG ‌GERAKAN KEPANDUAN HIZBUL WATHAN (GKHW) ‌CABAN…" at bounding box center [403, 154] width 412 height 84
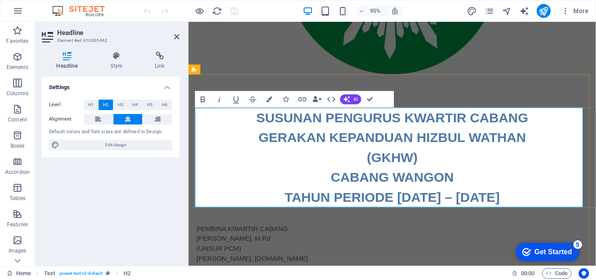
click at [413, 122] on h2 "SUSUNAN PENGURUS ‌KWARTIR CABANG ‌GERAKAN KEPANDUAN HIZBUL WATHAN ‌(GKHW) ‌CABA…" at bounding box center [403, 164] width 412 height 105
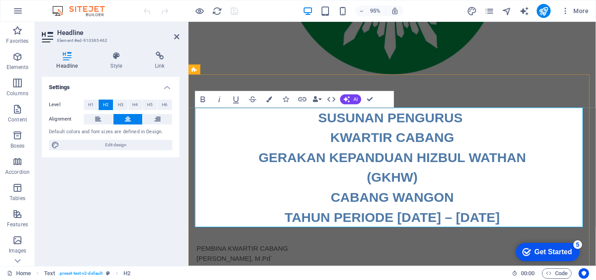
scroll to position [37, 0]
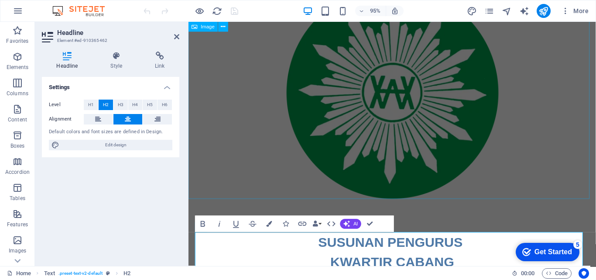
click at [428, 175] on figure at bounding box center [402, 96] width 429 height 223
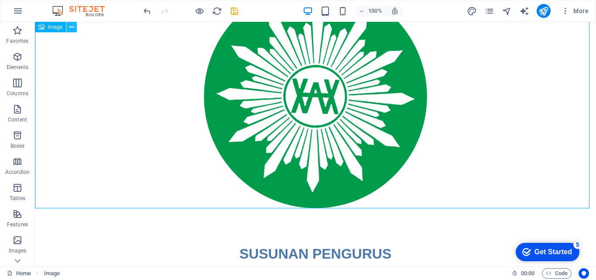
click at [68, 29] on button at bounding box center [71, 27] width 10 height 10
click at [360, 121] on figure at bounding box center [315, 96] width 561 height 223
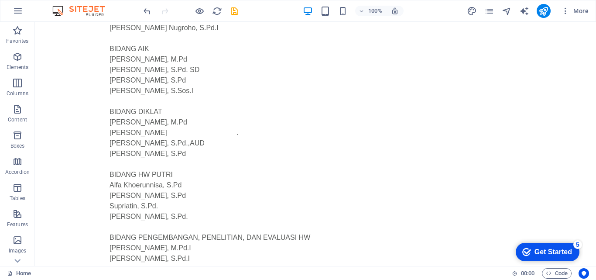
scroll to position [739, 0]
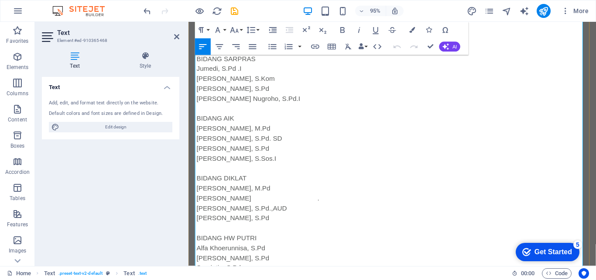
scroll to position [776, 0]
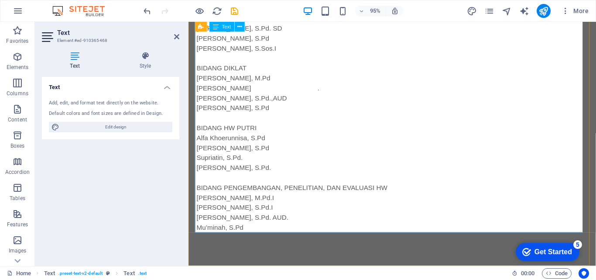
click at [212, 165] on p "Supriatin, S.Pd." at bounding box center [403, 165] width 412 height 10
click at [288, 99] on p "[PERSON_NAME], S.Pd.,AUD" at bounding box center [403, 102] width 412 height 10
click at [292, 87] on p "[PERSON_NAME] ." at bounding box center [403, 91] width 412 height 10
click at [259, 90] on p "[PERSON_NAME] ." at bounding box center [403, 91] width 412 height 10
click at [254, 93] on p "[PERSON_NAME] ." at bounding box center [403, 91] width 412 height 10
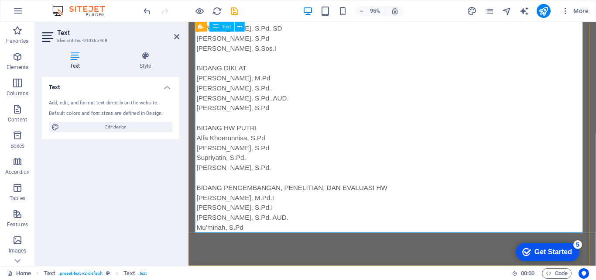
click at [281, 82] on p "[PERSON_NAME], M.Pd" at bounding box center [403, 81] width 412 height 10
click at [271, 80] on p "[PERSON_NAME], M.Pd" at bounding box center [403, 81] width 412 height 10
click at [267, 141] on p "Alfa Khoerunnisa, S.Pd" at bounding box center [403, 144] width 412 height 10
click at [270, 154] on p "[PERSON_NAME], S.Pd" at bounding box center [403, 154] width 412 height 10
click at [248, 208] on p "[PERSON_NAME], M.Pd.I" at bounding box center [403, 206] width 412 height 10
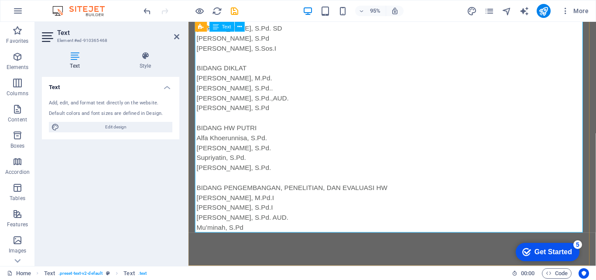
click at [244, 208] on p "[PERSON_NAME], M.Pd.I" at bounding box center [403, 206] width 412 height 10
click at [245, 207] on p "[PERSON_NAME], M.Pd.I" at bounding box center [403, 206] width 412 height 10
click at [250, 218] on p "[PERSON_NAME], S.Pd.I" at bounding box center [403, 217] width 412 height 10
click at [245, 217] on p "[PERSON_NAME], S.Pd.I" at bounding box center [403, 217] width 412 height 10
click at [247, 239] on p "Mu’minah, S.Pd" at bounding box center [403, 238] width 412 height 10
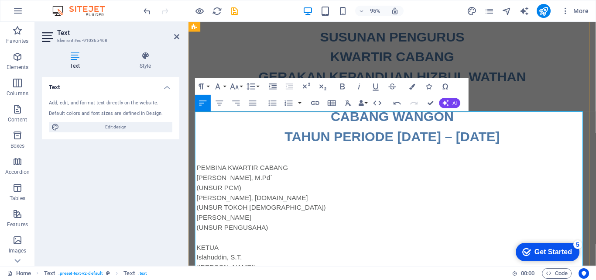
scroll to position [340, 0]
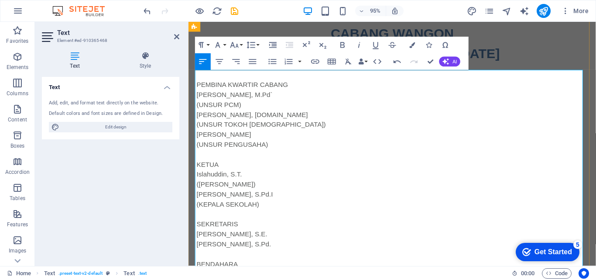
click at [236, 97] on p "[PERSON_NAME], M.Pd`" at bounding box center [403, 98] width 412 height 10
click at [261, 119] on p "[PERSON_NAME], [DOMAIN_NAME]" at bounding box center [403, 119] width 412 height 10
click at [249, 141] on p "[PERSON_NAME]" at bounding box center [403, 140] width 412 height 10
click at [243, 142] on p "[PERSON_NAME]" at bounding box center [403, 140] width 412 height 10
click at [244, 140] on p "[PERSON_NAME]" at bounding box center [403, 140] width 412 height 10
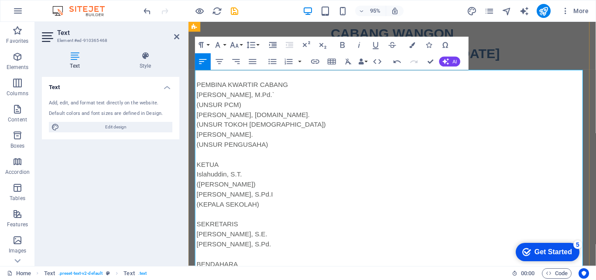
click at [263, 204] on p "[PERSON_NAME], S.Pd.I" at bounding box center [403, 203] width 412 height 10
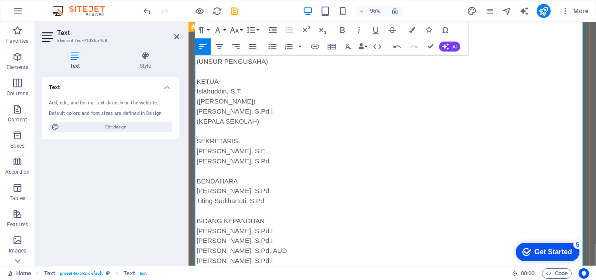
scroll to position [471, 0]
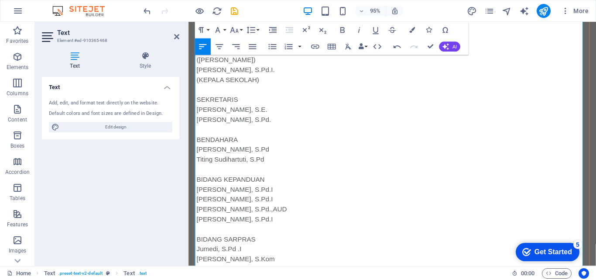
click at [246, 156] on p "[PERSON_NAME], S.Pd" at bounding box center [403, 156] width 412 height 10
click at [266, 164] on p "Titing Sudihartuti, S.Pd" at bounding box center [403, 166] width 412 height 10
click at [293, 199] on p "[PERSON_NAME], S.Pd.I" at bounding box center [403, 198] width 412 height 10
click at [265, 209] on p "[PERSON_NAME], S.Pd.I" at bounding box center [403, 208] width 412 height 10
drag, startPoint x: 259, startPoint y: 220, endPoint x: 268, endPoint y: 218, distance: 8.9
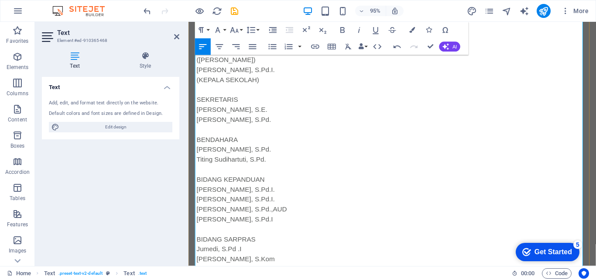
click at [259, 220] on p "[PERSON_NAME], S.Pd.,AUD" at bounding box center [403, 219] width 412 height 10
click at [263, 218] on p "[PERSON_NAME], S.Pd.,AUD" at bounding box center [403, 219] width 412 height 10
click at [257, 230] on p "[PERSON_NAME], S.Pd.I" at bounding box center [403, 229] width 412 height 10
click at [252, 262] on p "Jumedi, S.Pd .I" at bounding box center [403, 261] width 412 height 10
click at [242, 261] on p "Jumedi, S.Pd .I" at bounding box center [403, 261] width 412 height 10
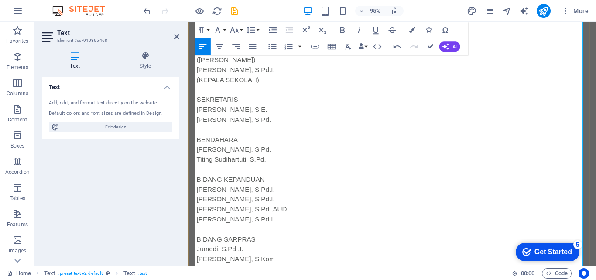
scroll to position [558, 0]
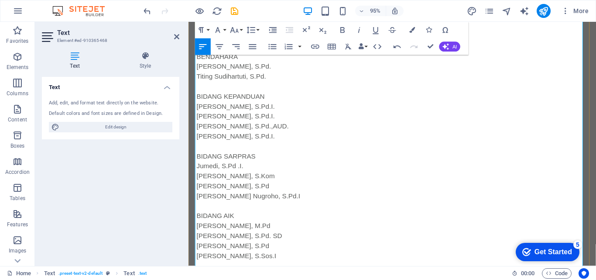
click at [255, 184] on p "[PERSON_NAME], S.Kom" at bounding box center [403, 184] width 412 height 10
click at [255, 194] on p "[PERSON_NAME], S.Pd" at bounding box center [403, 194] width 412 height 10
click at [294, 205] on p "[PERSON_NAME] Nugroho, S.Pd.I" at bounding box center [403, 205] width 412 height 10
click at [297, 205] on p "[PERSON_NAME] Nugroho, S.Pd.I" at bounding box center [403, 205] width 412 height 10
click at [285, 236] on p "[PERSON_NAME], M.Pd" at bounding box center [403, 236] width 412 height 10
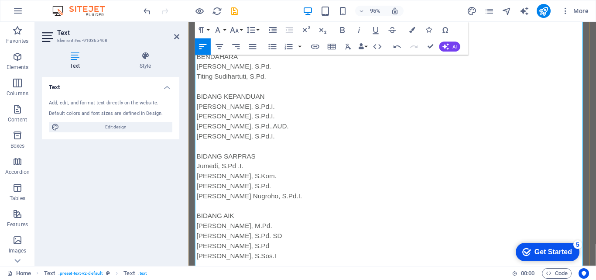
click at [281, 247] on p "[PERSON_NAME], S.Pd. SD" at bounding box center [403, 247] width 412 height 10
drag, startPoint x: 278, startPoint y: 247, endPoint x: 283, endPoint y: 246, distance: 5.3
click at [278, 247] on p "[PERSON_NAME], S.Pd. SD" at bounding box center [403, 247] width 412 height 10
click at [242, 256] on p "[PERSON_NAME], S.Pd" at bounding box center [403, 257] width 412 height 10
click at [248, 268] on p "[PERSON_NAME], S.Sos.I" at bounding box center [403, 268] width 412 height 10
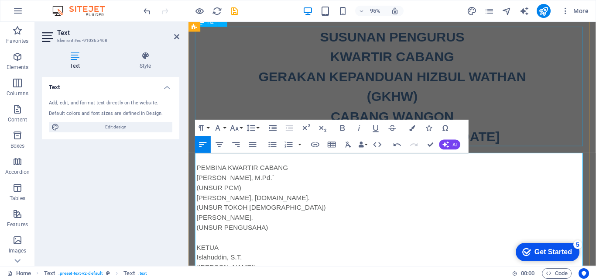
scroll to position [209, 0]
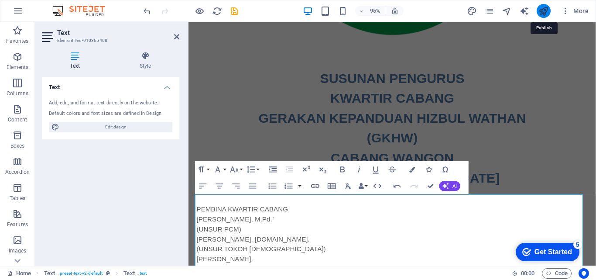
click at [541, 11] on icon "publish" at bounding box center [543, 11] width 10 height 10
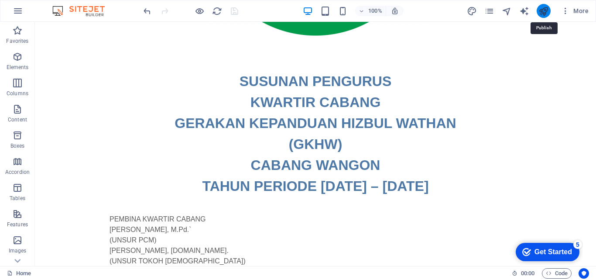
click at [541, 11] on icon "publish" at bounding box center [543, 11] width 10 height 10
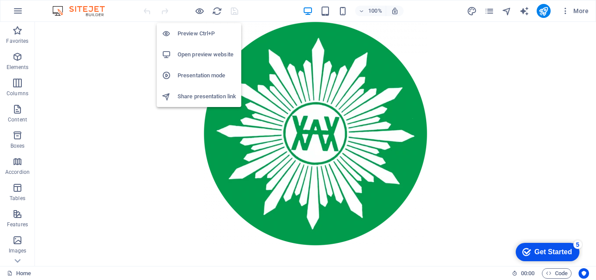
click at [191, 51] on h6 "Open preview website" at bounding box center [207, 54] width 58 height 10
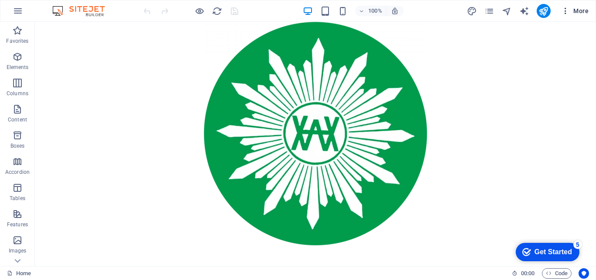
click at [586, 12] on span "More" at bounding box center [574, 11] width 27 height 9
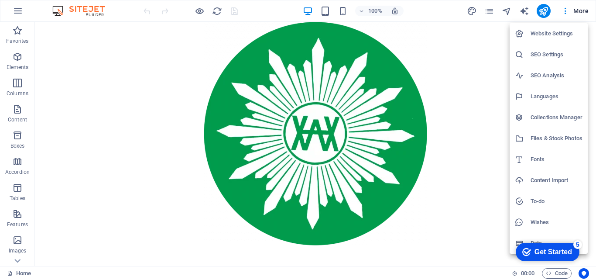
click at [547, 35] on h6 "Website Settings" at bounding box center [556, 33] width 52 height 10
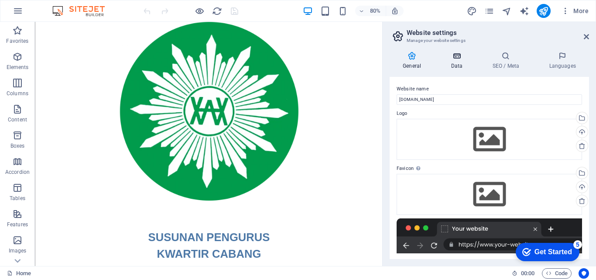
click at [458, 65] on h4 "Data" at bounding box center [457, 60] width 41 height 18
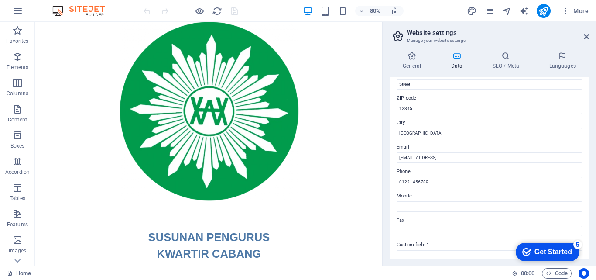
scroll to position [63, 0]
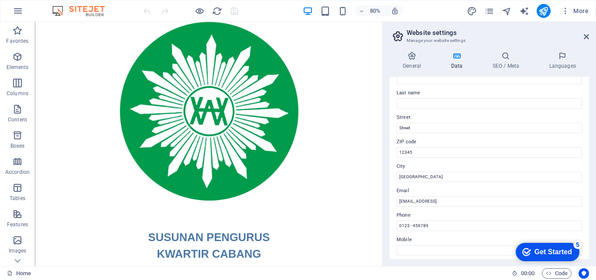
click at [421, 212] on label "Phone" at bounding box center [488, 215] width 185 height 10
click at [421, 220] on input "0123 - 456789" at bounding box center [488, 225] width 185 height 10
click at [420, 176] on input "[GEOGRAPHIC_DATA]" at bounding box center [488, 176] width 185 height 10
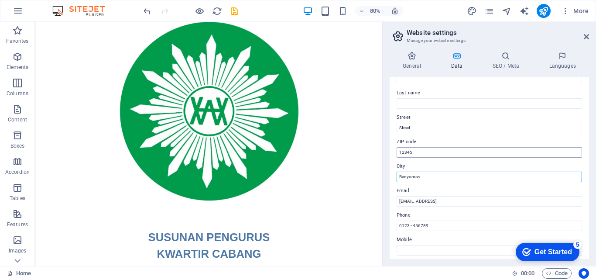
type input "Banyumas"
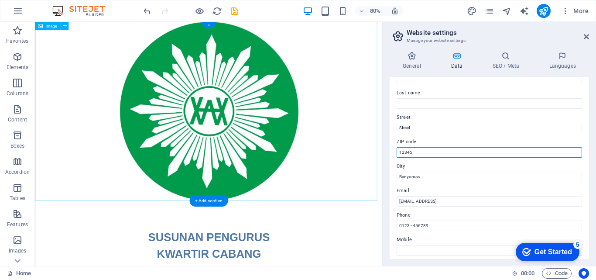
drag, startPoint x: 459, startPoint y: 172, endPoint x: 456, endPoint y: 178, distance: 6.1
click at [401, 153] on input "12345" at bounding box center [488, 152] width 185 height 10
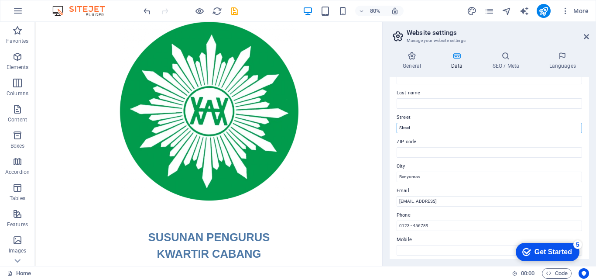
click at [410, 127] on input "Street" at bounding box center [488, 128] width 185 height 10
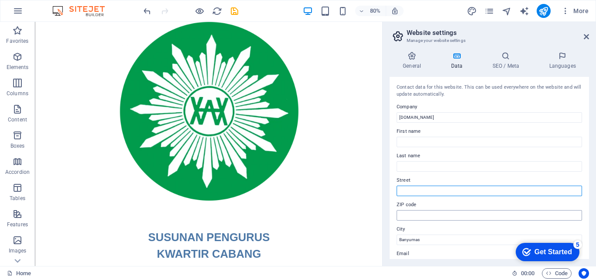
scroll to position [131, 0]
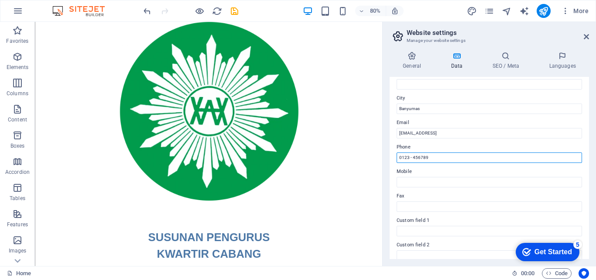
click at [439, 158] on input "0123 - 456789" at bounding box center [488, 157] width 185 height 10
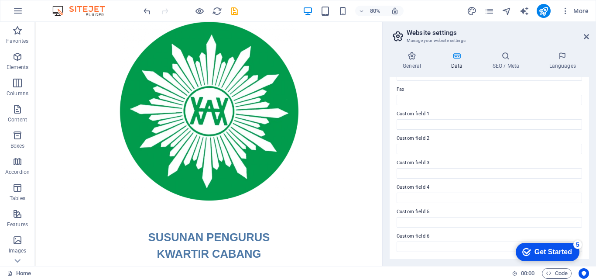
scroll to position [106, 0]
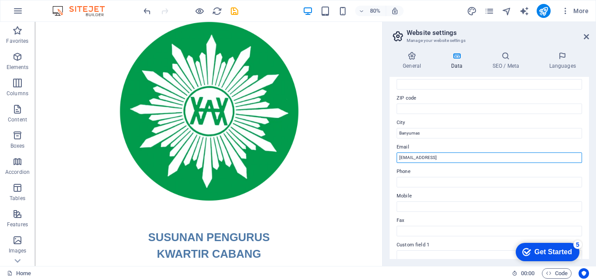
click at [438, 158] on input "[EMAIL_ADDRESS]" at bounding box center [488, 157] width 185 height 10
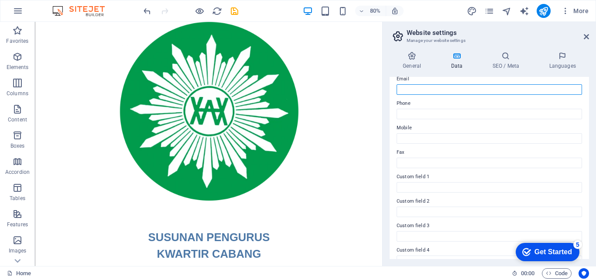
scroll to position [218, 0]
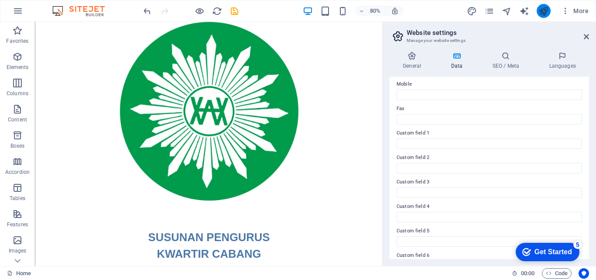
click at [537, 10] on button "publish" at bounding box center [543, 11] width 14 height 14
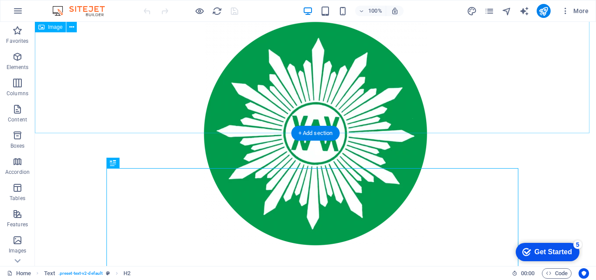
scroll to position [68, 0]
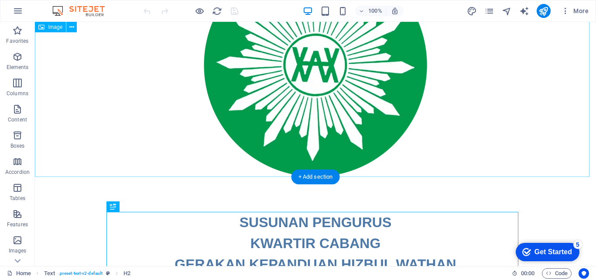
click at [328, 73] on figure at bounding box center [315, 64] width 561 height 223
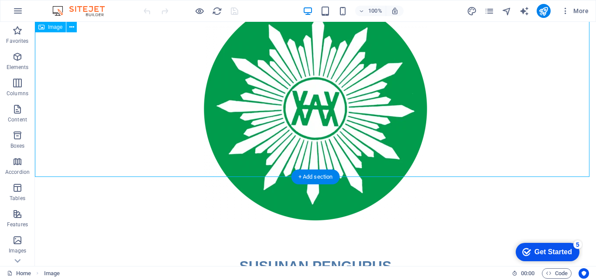
scroll to position [0, 0]
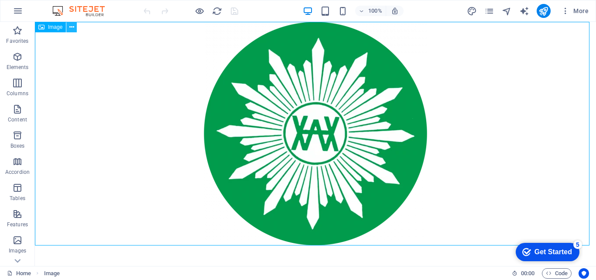
click at [71, 27] on icon at bounding box center [71, 27] width 5 height 9
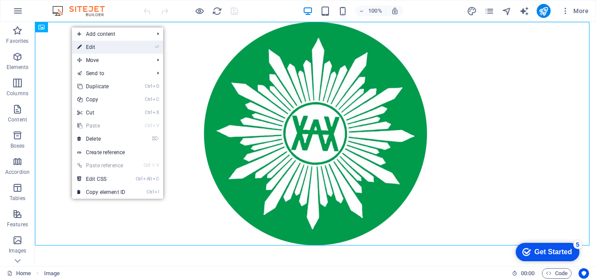
click at [80, 49] on icon at bounding box center [79, 47] width 4 height 13
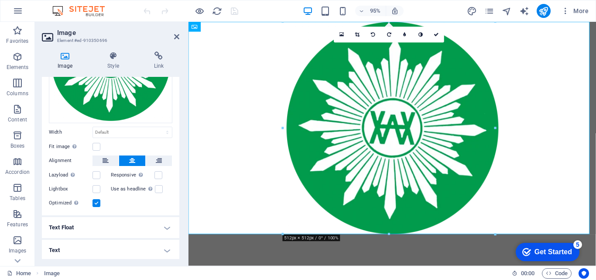
scroll to position [13, 0]
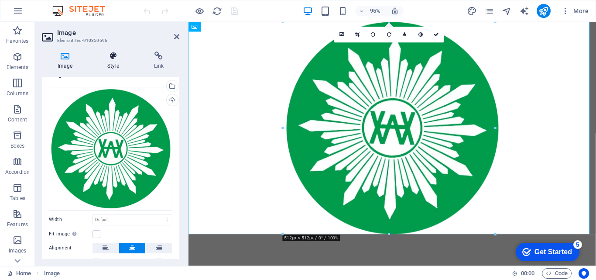
click at [119, 59] on icon at bounding box center [113, 55] width 43 height 9
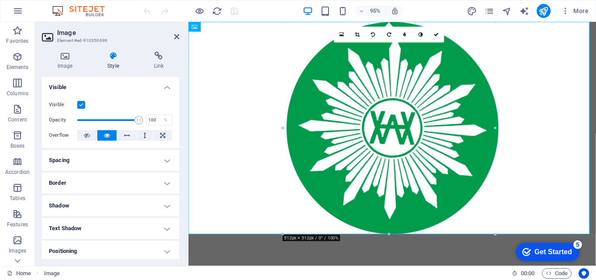
click at [140, 33] on h2 "Image" at bounding box center [118, 33] width 122 height 8
click at [157, 56] on icon at bounding box center [158, 55] width 41 height 9
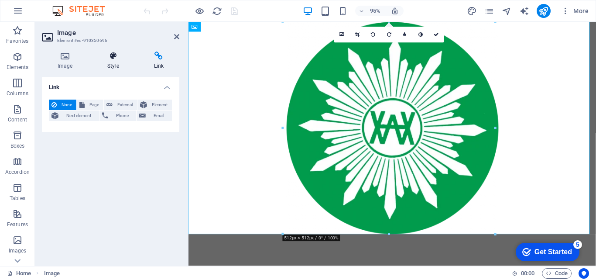
click at [116, 65] on h4 "Style" at bounding box center [115, 60] width 46 height 18
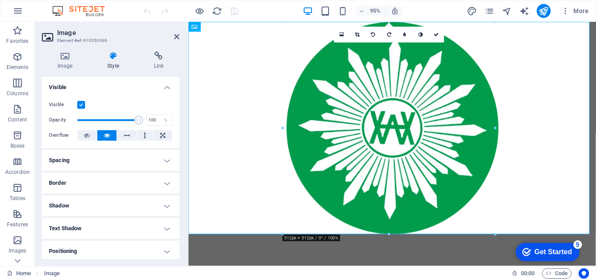
click at [177, 187] on h4 "Border" at bounding box center [110, 182] width 137 height 21
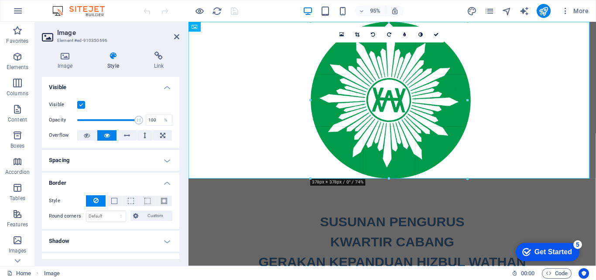
drag, startPoint x: 284, startPoint y: 235, endPoint x: 370, endPoint y: 175, distance: 104.3
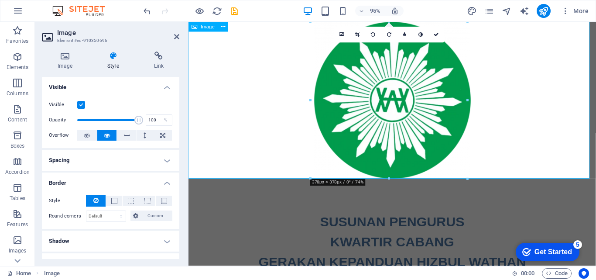
click at [522, 132] on figure at bounding box center [402, 104] width 429 height 165
click at [14, 57] on icon "button" at bounding box center [17, 56] width 10 height 10
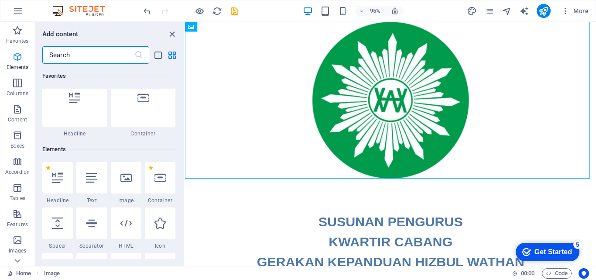
scroll to position [93, 0]
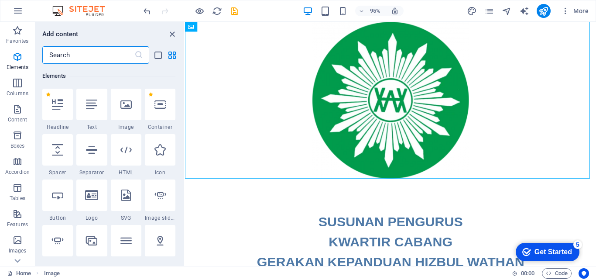
click at [56, 150] on icon at bounding box center [57, 149] width 11 height 11
select select "px"
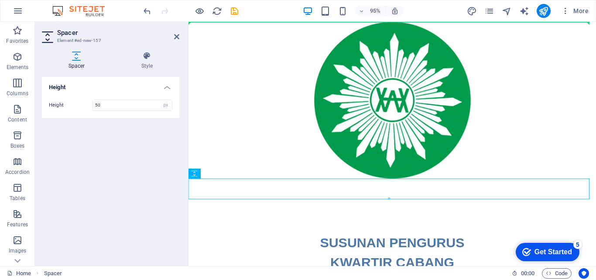
drag, startPoint x: 331, startPoint y: 198, endPoint x: 514, endPoint y: 43, distance: 240.5
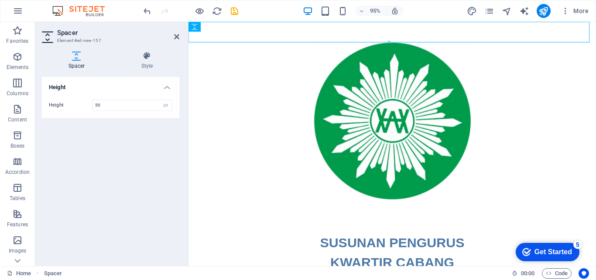
drag, startPoint x: 380, startPoint y: 102, endPoint x: 375, endPoint y: 165, distance: 63.5
click at [375, 165] on figure at bounding box center [402, 126] width 429 height 165
click at [532, 155] on figure at bounding box center [402, 126] width 429 height 165
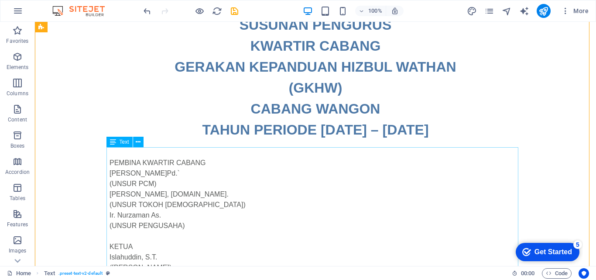
scroll to position [0, 0]
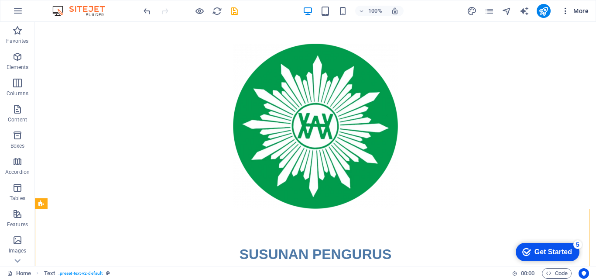
click at [567, 15] on icon "button" at bounding box center [565, 11] width 9 height 9
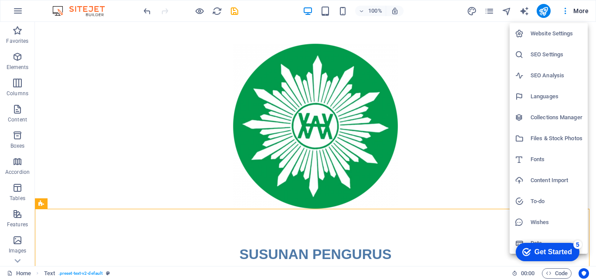
drag, startPoint x: 591, startPoint y: 80, endPoint x: 594, endPoint y: 89, distance: 9.2
click at [594, 89] on div at bounding box center [298, 140] width 596 height 280
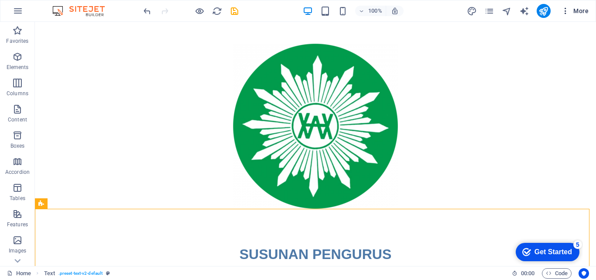
click at [579, 15] on button "More" at bounding box center [574, 11] width 34 height 14
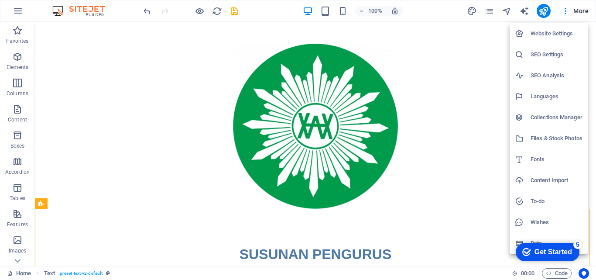
click at [568, 34] on h6 "Website Settings" at bounding box center [556, 33] width 52 height 10
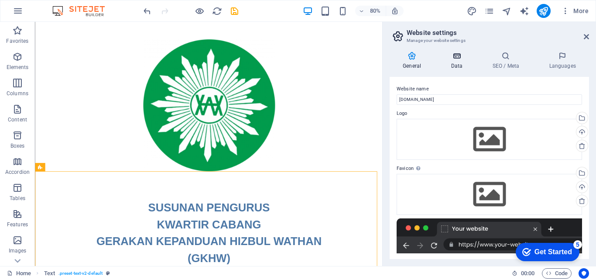
click at [453, 61] on h4 "Data" at bounding box center [457, 60] width 41 height 18
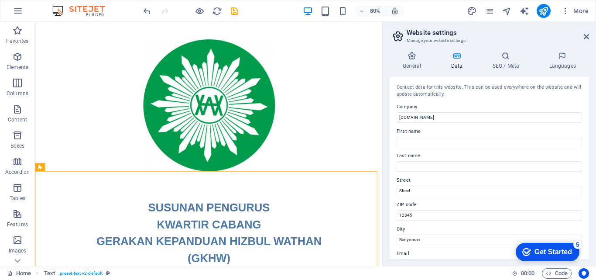
click at [427, 222] on div "Contact data for this website. This can be used everywhere on the website and w…" at bounding box center [488, 168] width 199 height 182
click at [432, 214] on input "12345" at bounding box center [488, 215] width 185 height 10
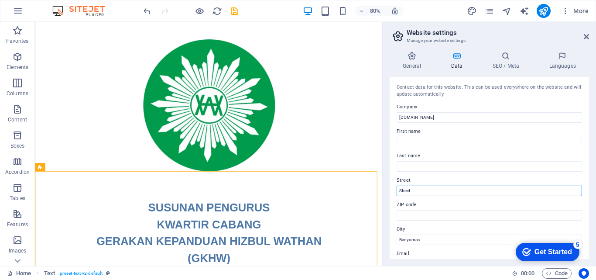
click at [432, 191] on input "Street" at bounding box center [488, 190] width 185 height 10
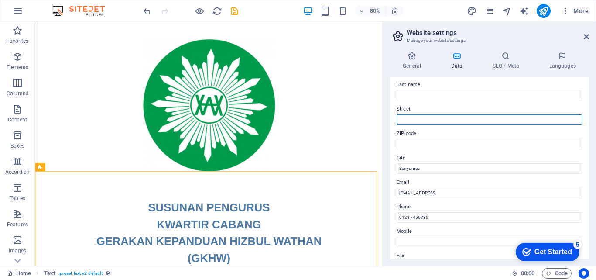
scroll to position [99, 0]
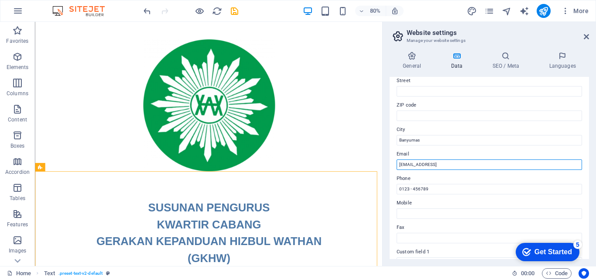
click at [513, 166] on input "4d6d9977b60ddca0ed278b0f817230@cpanel.local" at bounding box center [488, 164] width 185 height 10
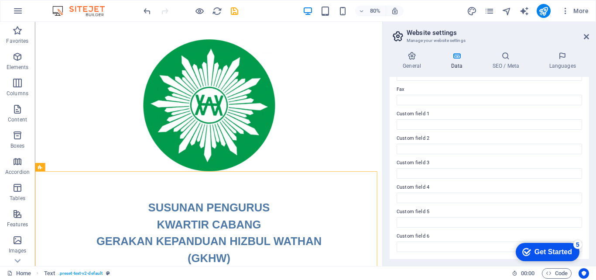
scroll to position [150, 0]
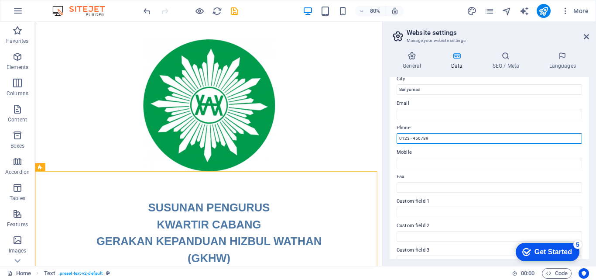
click at [500, 138] on input "0123 - 456789" at bounding box center [488, 138] width 185 height 10
click at [393, 167] on div "Contact data for this website. This can be used everywhere on the website and w…" at bounding box center [488, 168] width 199 height 182
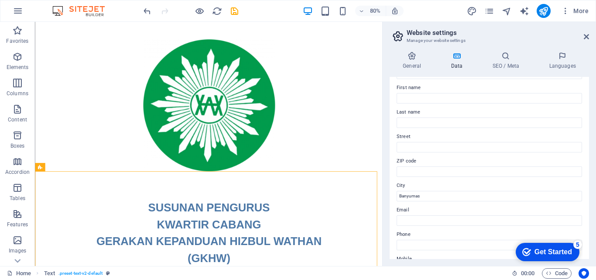
scroll to position [0, 0]
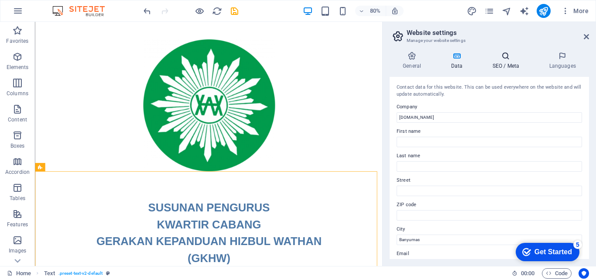
click at [510, 59] on icon at bounding box center [505, 55] width 53 height 9
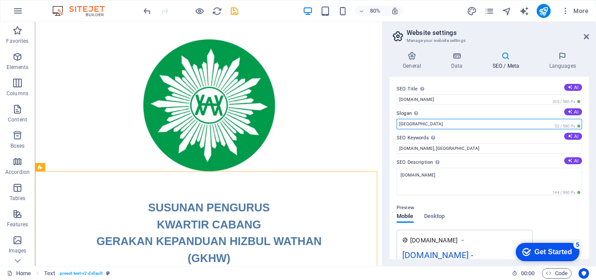
click at [493, 124] on input "Berlin" at bounding box center [488, 124] width 185 height 10
type input "Banyumas"
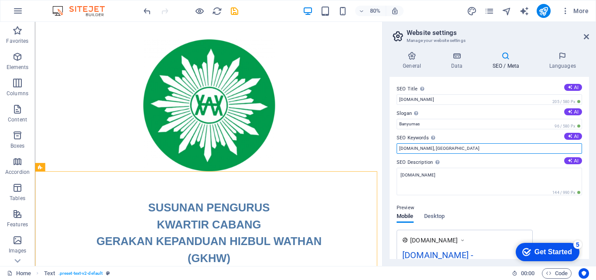
click at [493, 150] on input "gkhw.pcmwangon.or.id, Berlin" at bounding box center [488, 148] width 185 height 10
click at [455, 148] on input "gkhw.pcmwangon.or.id, Berlin" at bounding box center [488, 148] width 185 height 10
type input "gkhw.pcmwangon.or.id, Banyumas"
click at [444, 216] on span "Desktop" at bounding box center [434, 217] width 21 height 12
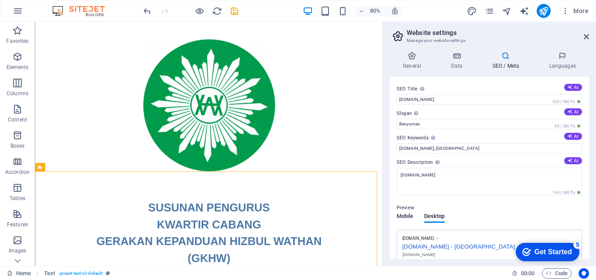
click at [405, 216] on span "Mobile" at bounding box center [404, 217] width 17 height 12
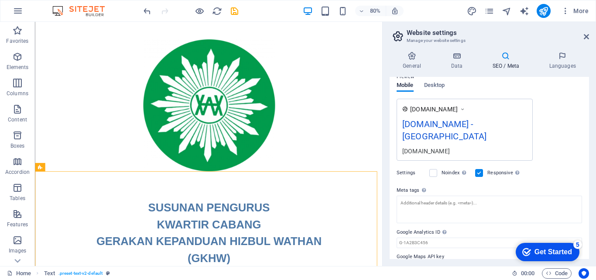
scroll to position [44, 0]
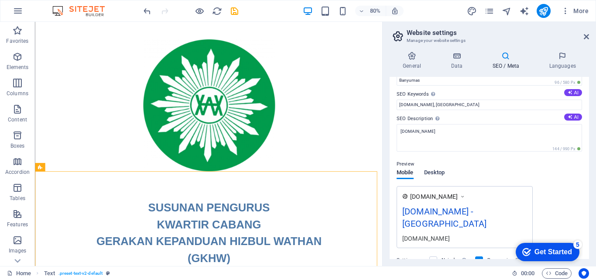
click at [439, 169] on span "Desktop" at bounding box center [434, 173] width 21 height 12
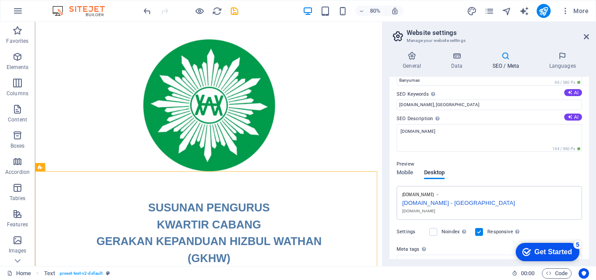
scroll to position [0, 0]
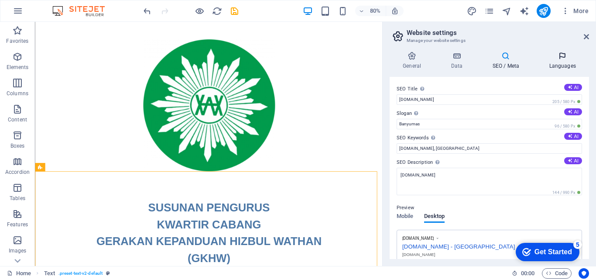
click at [561, 63] on h4 "Languages" at bounding box center [562, 60] width 53 height 18
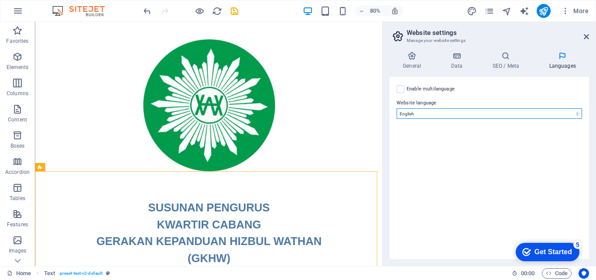
click at [558, 113] on select "Abkhazian Afar Afrikaans Akan Albanian Amharic Arabic Aragonese Armenian Assame…" at bounding box center [488, 113] width 185 height 10
select select "70"
click at [396, 108] on select "Abkhazian Afar Afrikaans Akan Albanian Amharic Arabic Aragonese Armenian Assame…" at bounding box center [488, 113] width 185 height 10
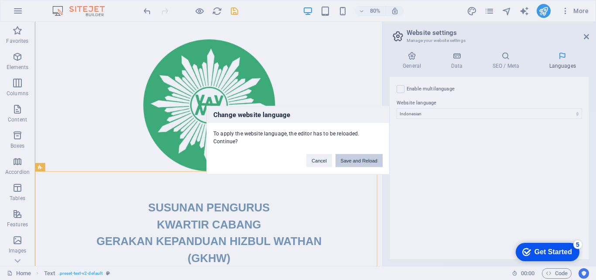
click at [362, 160] on button "Save and Reload" at bounding box center [358, 160] width 47 height 13
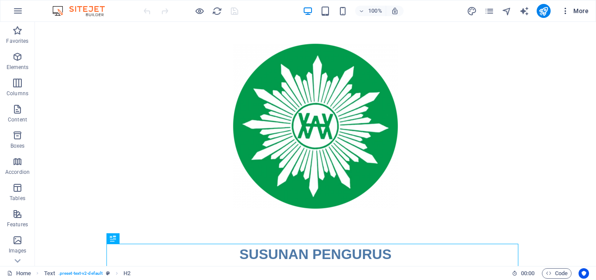
click at [576, 10] on span "More" at bounding box center [574, 11] width 27 height 9
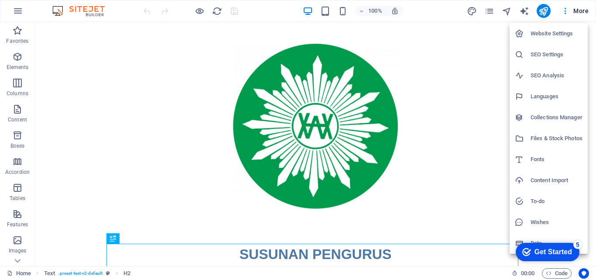
click at [550, 33] on h6 "Website Settings" at bounding box center [556, 33] width 52 height 10
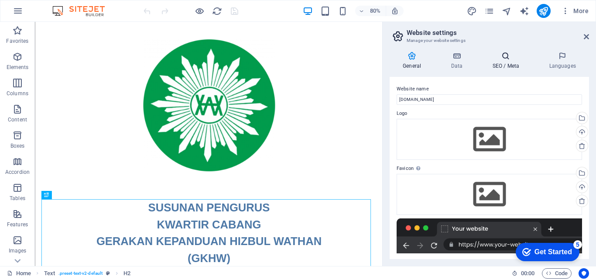
click at [493, 62] on h4 "SEO / Meta" at bounding box center [507, 60] width 57 height 18
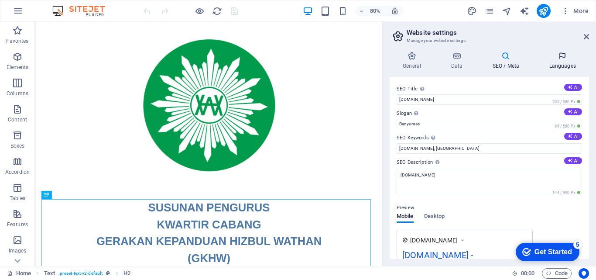
click at [563, 59] on icon at bounding box center [562, 55] width 53 height 9
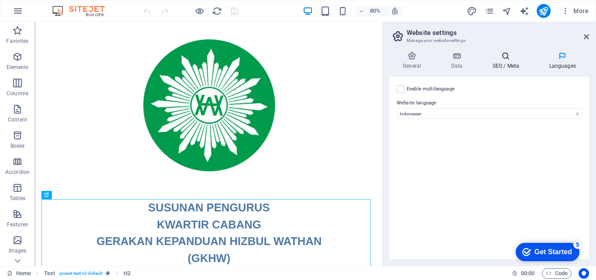
click at [502, 62] on h4 "SEO / Meta" at bounding box center [507, 60] width 57 height 18
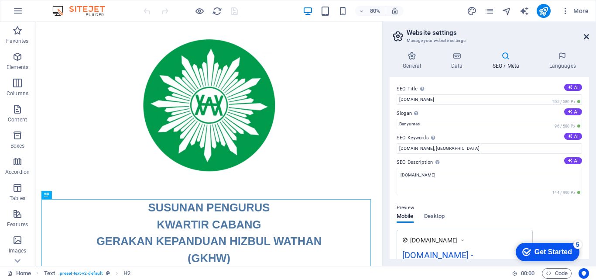
click at [587, 38] on icon at bounding box center [586, 36] width 5 height 7
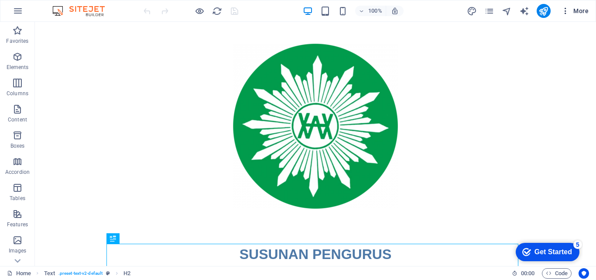
click at [567, 14] on icon "button" at bounding box center [565, 11] width 9 height 9
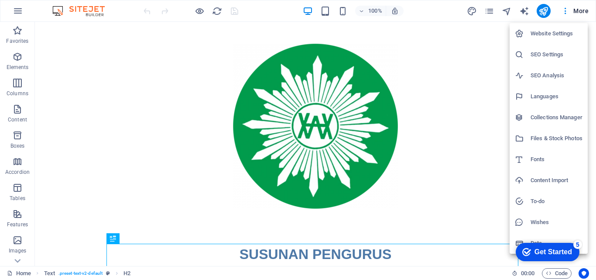
click at [17, 10] on div at bounding box center [298, 140] width 596 height 280
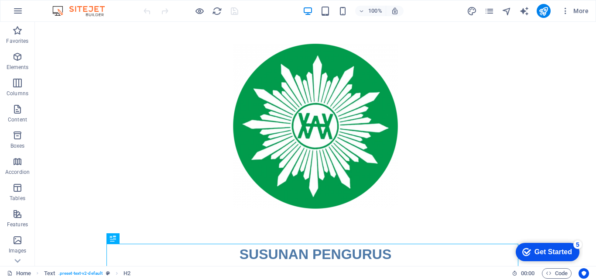
click at [17, 10] on icon "button" at bounding box center [18, 11] width 10 height 10
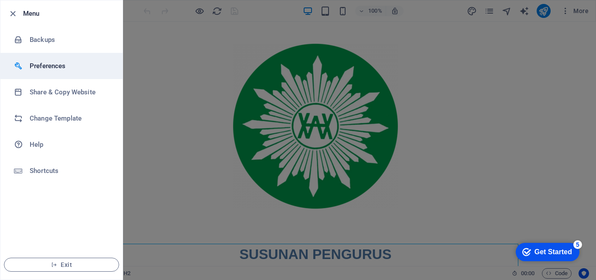
click at [33, 72] on li "Preferences" at bounding box center [61, 66] width 122 height 26
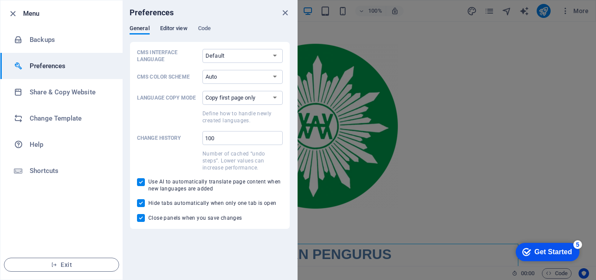
click at [175, 25] on span "Editor view" at bounding box center [173, 29] width 27 height 12
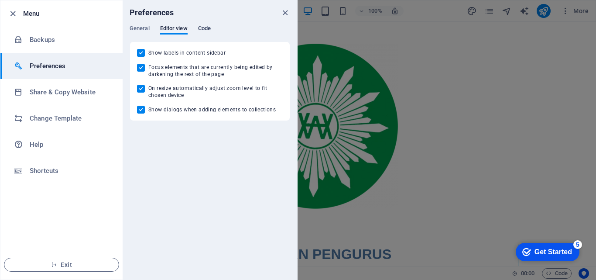
click at [203, 26] on span "Code" at bounding box center [204, 29] width 13 height 12
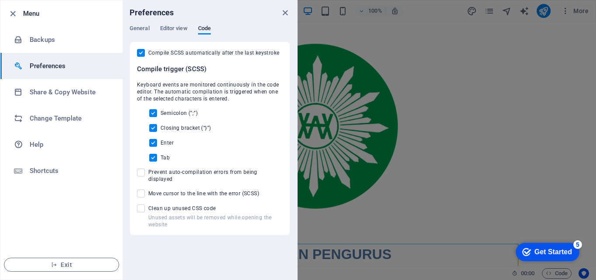
click at [461, 101] on div at bounding box center [298, 140] width 596 height 280
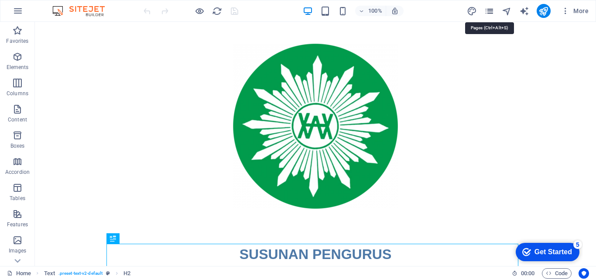
click at [489, 12] on icon "pages" at bounding box center [489, 11] width 10 height 10
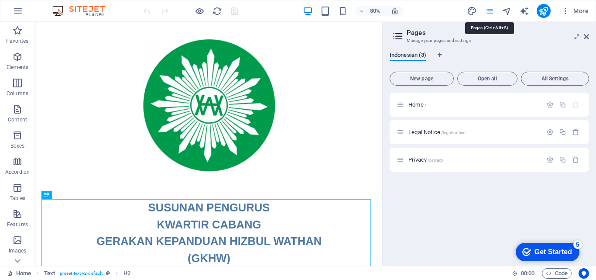
click at [489, 12] on icon "pages" at bounding box center [489, 11] width 10 height 10
click at [475, 11] on icon "design" at bounding box center [472, 11] width 10 height 10
select select "px"
select select "400"
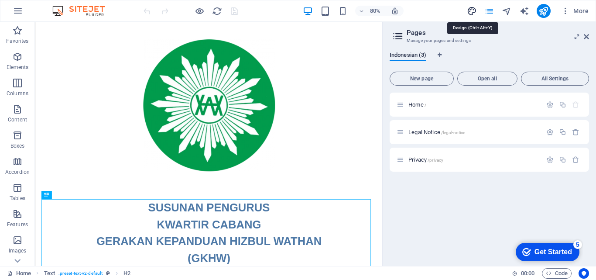
select select "px"
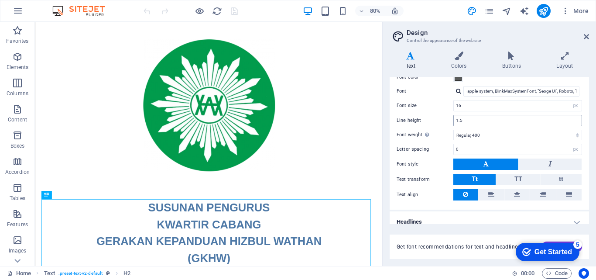
scroll to position [52, 0]
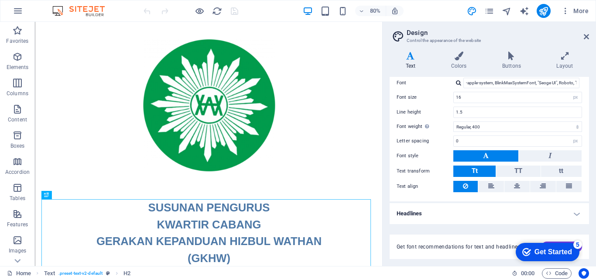
click at [579, 217] on h4 "Headlines" at bounding box center [488, 213] width 199 height 21
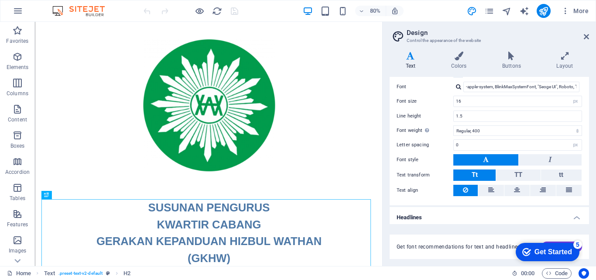
scroll to position [4, 0]
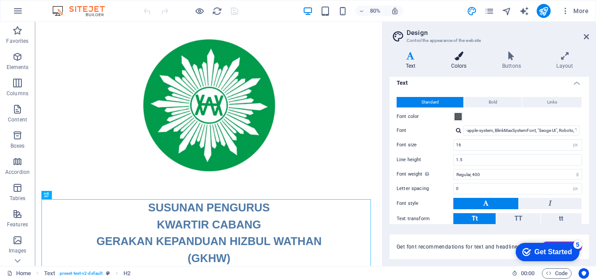
click at [457, 63] on h4 "Colors" at bounding box center [460, 60] width 51 height 18
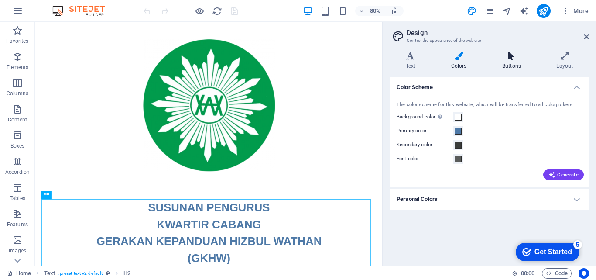
click at [521, 64] on h4 "Buttons" at bounding box center [513, 60] width 54 height 18
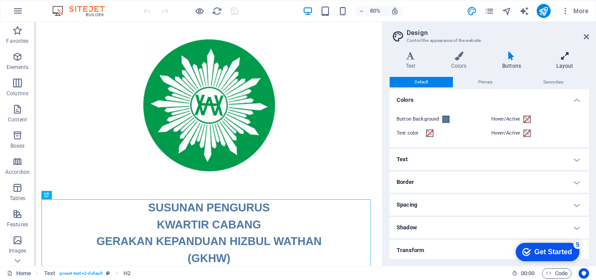
click at [565, 58] on icon at bounding box center [564, 55] width 48 height 9
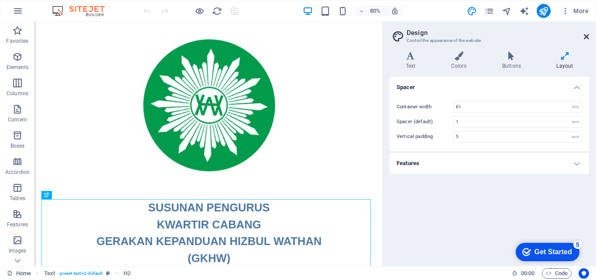
click at [587, 37] on icon at bounding box center [586, 36] width 5 height 7
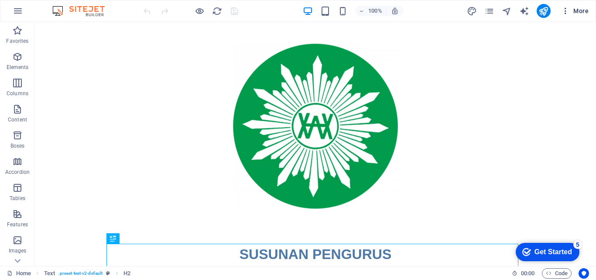
click at [569, 13] on icon "button" at bounding box center [565, 11] width 9 height 9
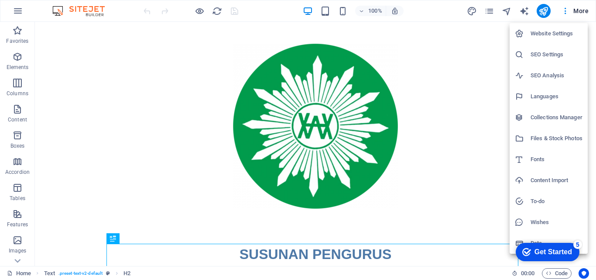
drag, startPoint x: 593, startPoint y: 81, endPoint x: 592, endPoint y: 96, distance: 15.3
click at [592, 96] on div at bounding box center [298, 140] width 596 height 280
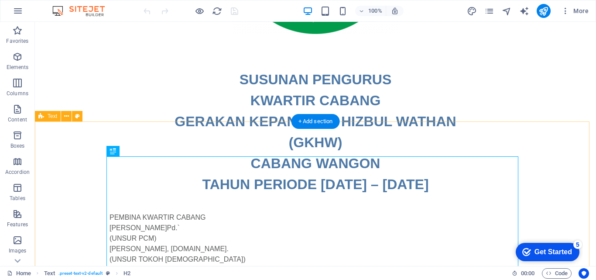
scroll to position [218, 0]
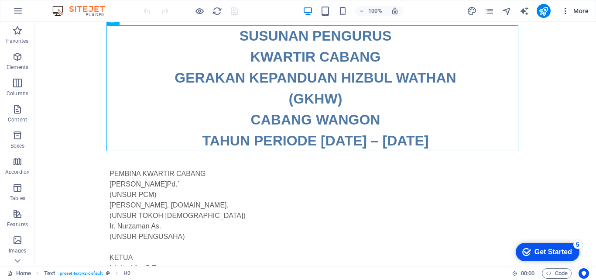
click at [584, 12] on span "More" at bounding box center [574, 11] width 27 height 9
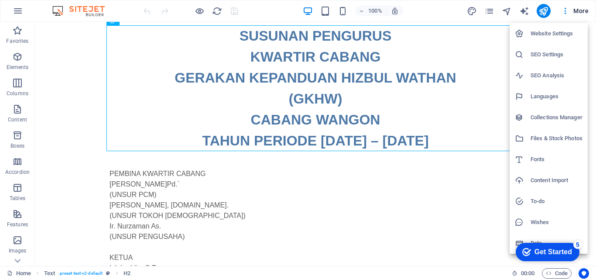
click at [578, 243] on div "5" at bounding box center [577, 244] width 9 height 9
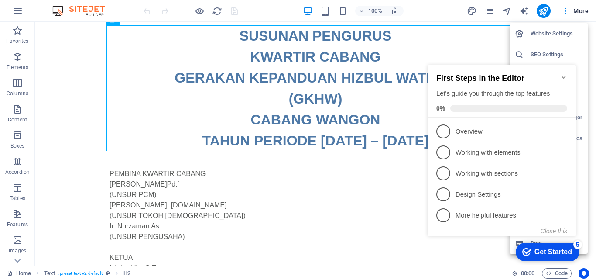
click at [578, 243] on div "5" at bounding box center [577, 244] width 9 height 9
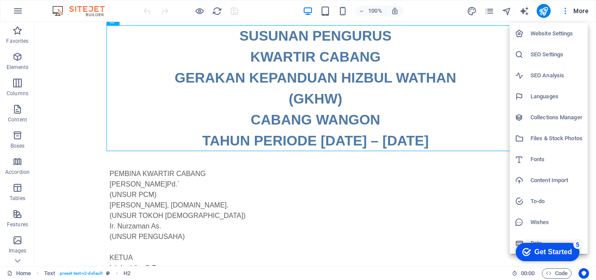
click at [572, 256] on div "Get Started" at bounding box center [553, 252] width 38 height 8
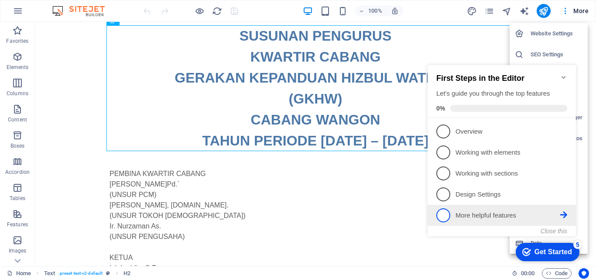
click at [479, 220] on link "5 More helpful features - incomplete" at bounding box center [501, 215] width 131 height 14
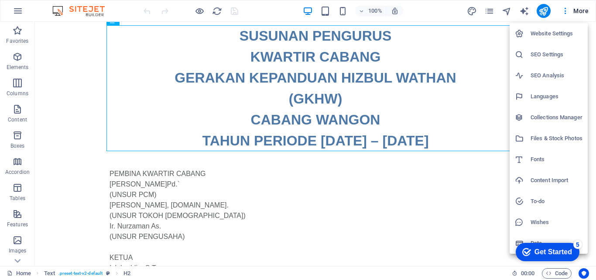
click at [356, 240] on div at bounding box center [298, 140] width 596 height 280
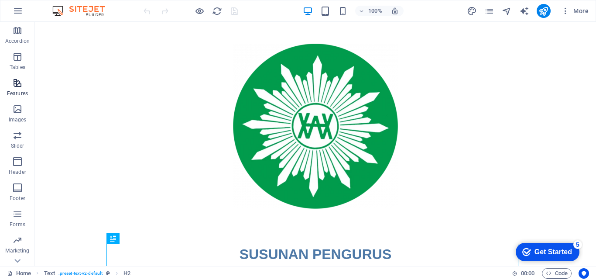
scroll to position [149, 0]
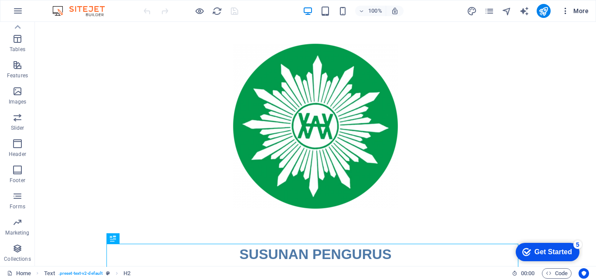
click at [567, 10] on icon "button" at bounding box center [565, 11] width 9 height 9
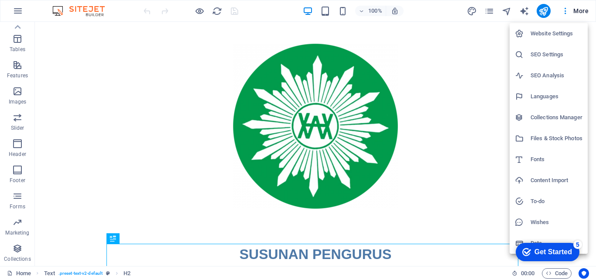
click at [567, 41] on li "Website Settings" at bounding box center [548, 33] width 78 height 21
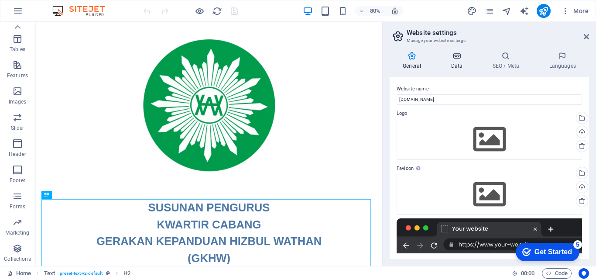
click at [461, 65] on h4 "Data" at bounding box center [457, 60] width 41 height 18
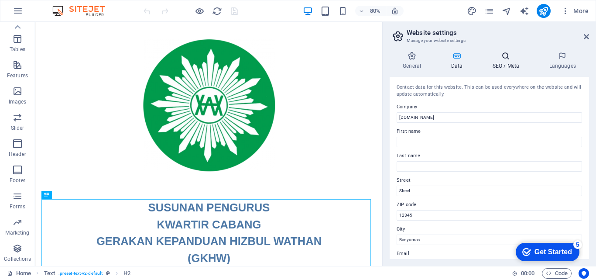
click at [506, 63] on h4 "SEO / Meta" at bounding box center [507, 60] width 57 height 18
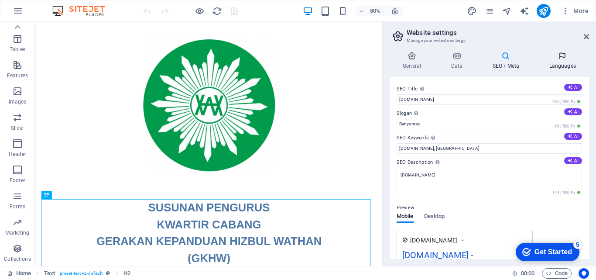
click at [564, 58] on icon at bounding box center [562, 55] width 53 height 9
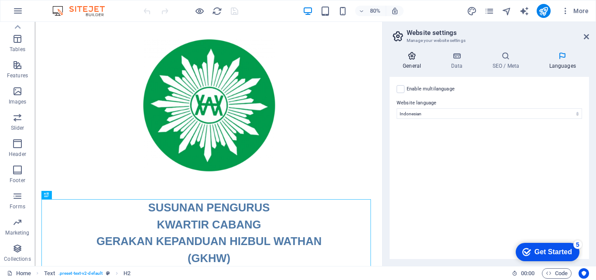
click at [412, 59] on icon at bounding box center [411, 55] width 44 height 9
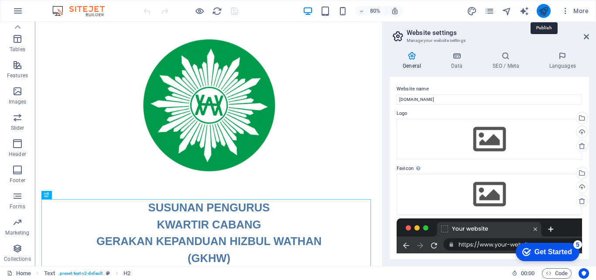
click at [547, 14] on icon "publish" at bounding box center [543, 11] width 10 height 10
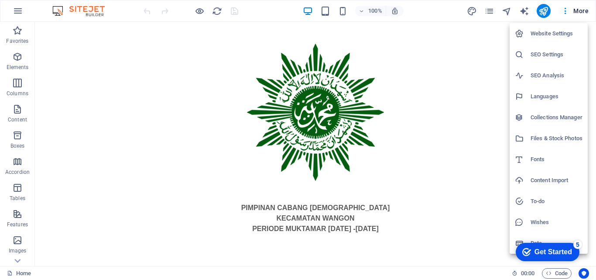
click at [550, 32] on h6 "Website Settings" at bounding box center [556, 33] width 52 height 10
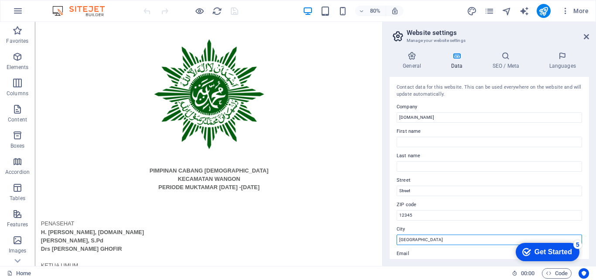
click at [424, 243] on input "[GEOGRAPHIC_DATA]" at bounding box center [488, 239] width 185 height 10
type input "Bantumas"
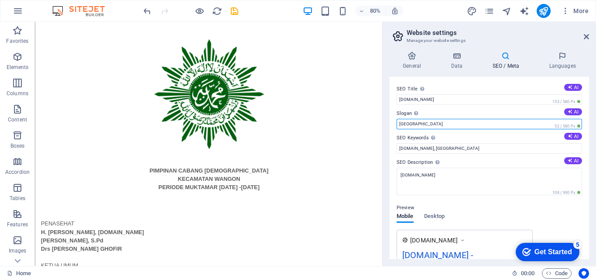
click at [434, 125] on input "[GEOGRAPHIC_DATA]" at bounding box center [488, 124] width 185 height 10
type input "Banyumas"
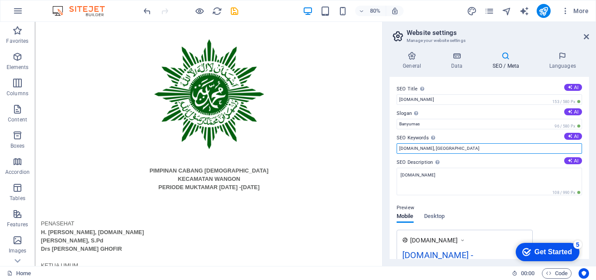
click at [451, 145] on input "[DOMAIN_NAME], [GEOGRAPHIC_DATA]" at bounding box center [488, 148] width 185 height 10
type input "[DOMAIN_NAME], [GEOGRAPHIC_DATA]"
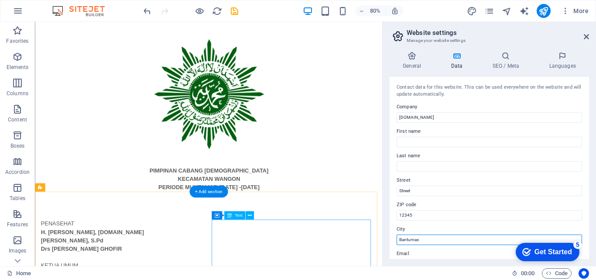
drag, startPoint x: 469, startPoint y: 263, endPoint x: 445, endPoint y: 291, distance: 36.5
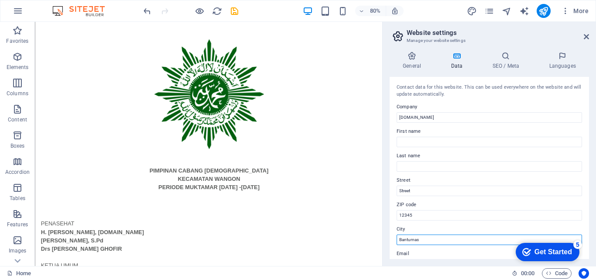
click at [410, 239] on input "Bantumas" at bounding box center [488, 239] width 185 height 10
type input "Banyumas"
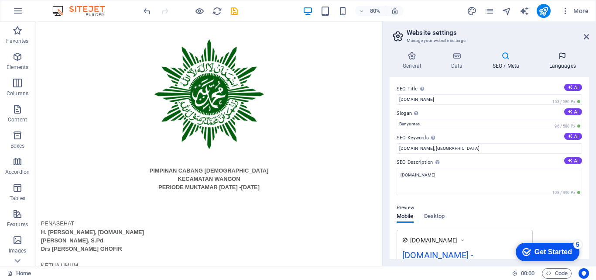
click at [557, 58] on icon at bounding box center [562, 55] width 53 height 9
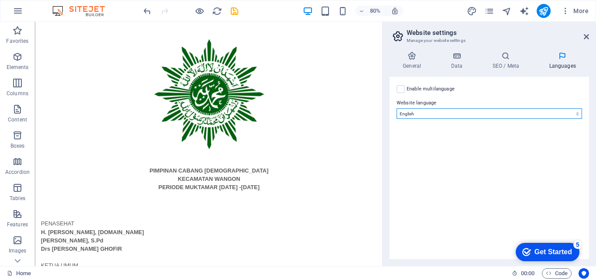
click at [548, 115] on select "Abkhazian Afar Afrikaans Akan Albanian Amharic Arabic Aragonese Armenian Assame…" at bounding box center [488, 113] width 185 height 10
select select "70"
click at [396, 108] on select "Abkhazian Afar Afrikaans Akan Albanian Amharic Arabic Aragonese Armenian Assame…" at bounding box center [488, 113] width 185 height 10
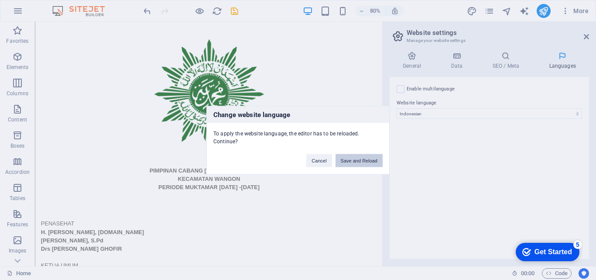
click at [349, 158] on button "Save and Reload" at bounding box center [358, 160] width 47 height 13
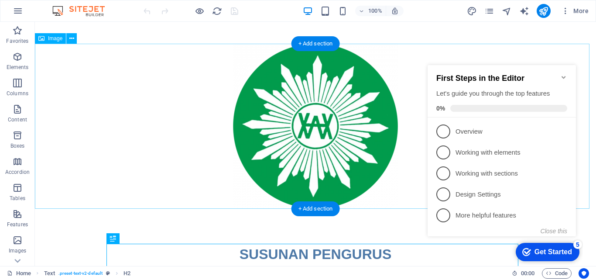
click at [328, 121] on figure at bounding box center [315, 126] width 561 height 165
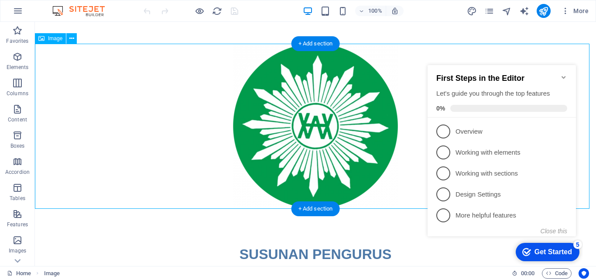
click at [294, 177] on figure at bounding box center [315, 126] width 561 height 165
select select "px"
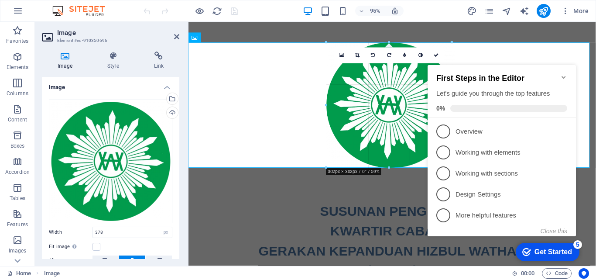
drag, startPoint x: 310, startPoint y: 198, endPoint x: 179, endPoint y: 150, distance: 139.6
type input "302"
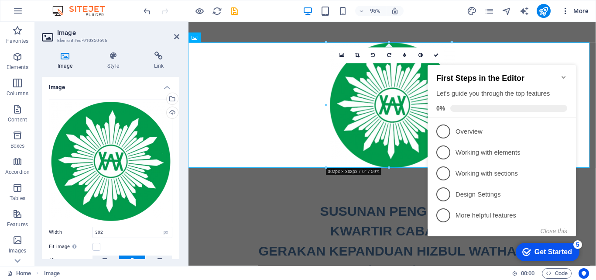
click at [588, 5] on button "More" at bounding box center [574, 11] width 34 height 14
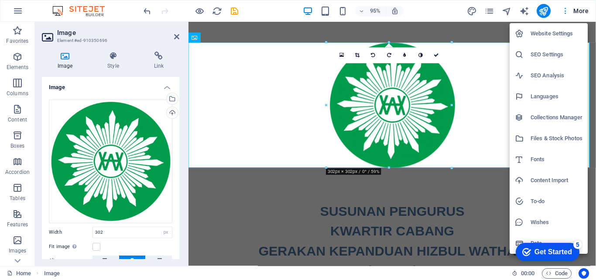
click at [588, 5] on div at bounding box center [298, 140] width 596 height 280
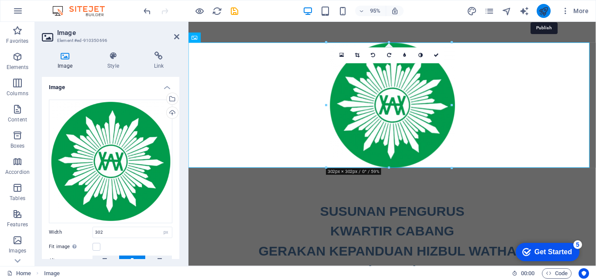
click at [548, 12] on icon "publish" at bounding box center [543, 11] width 10 height 10
